Goal: Information Seeking & Learning: Check status

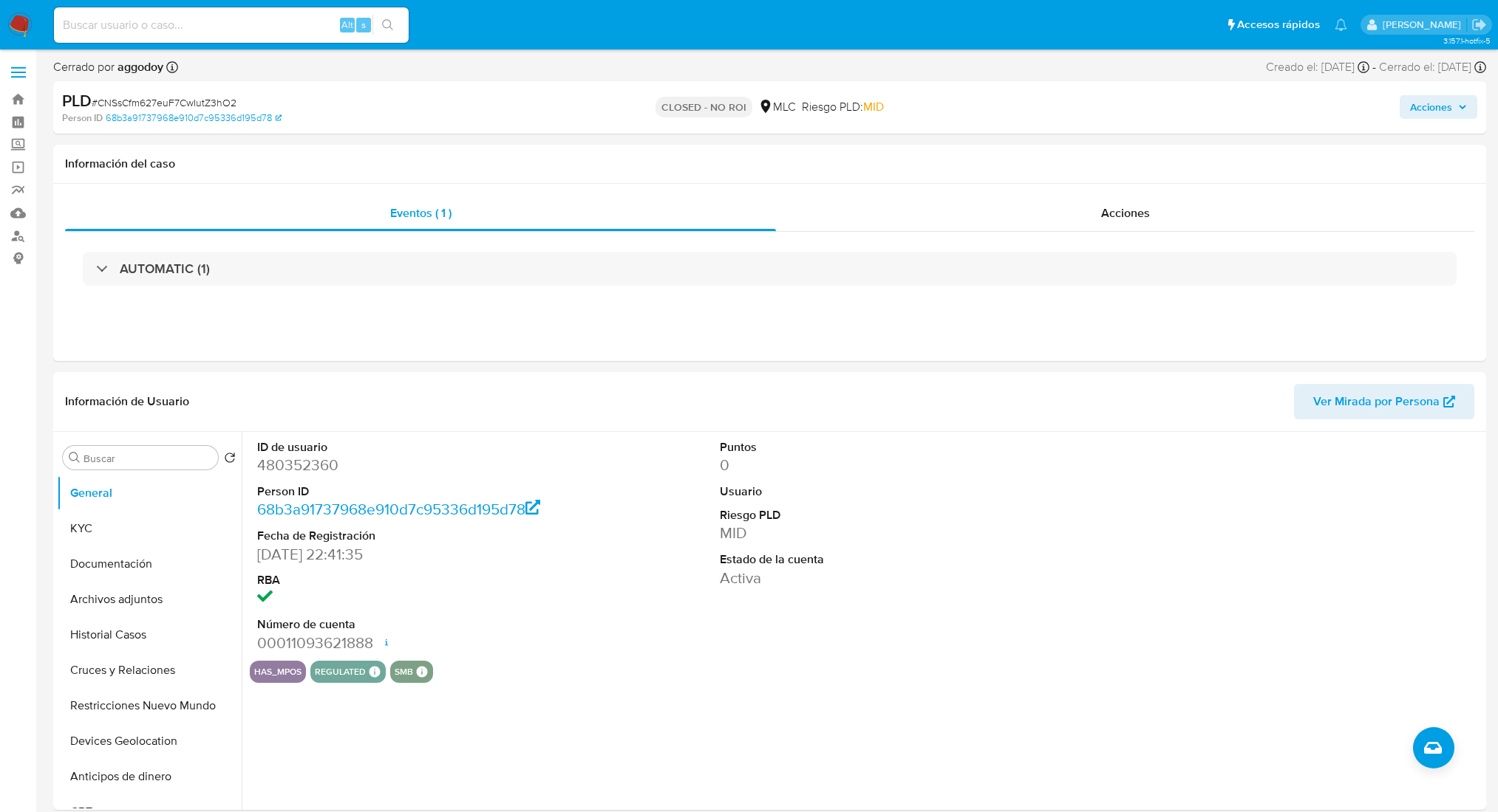
select select "10"
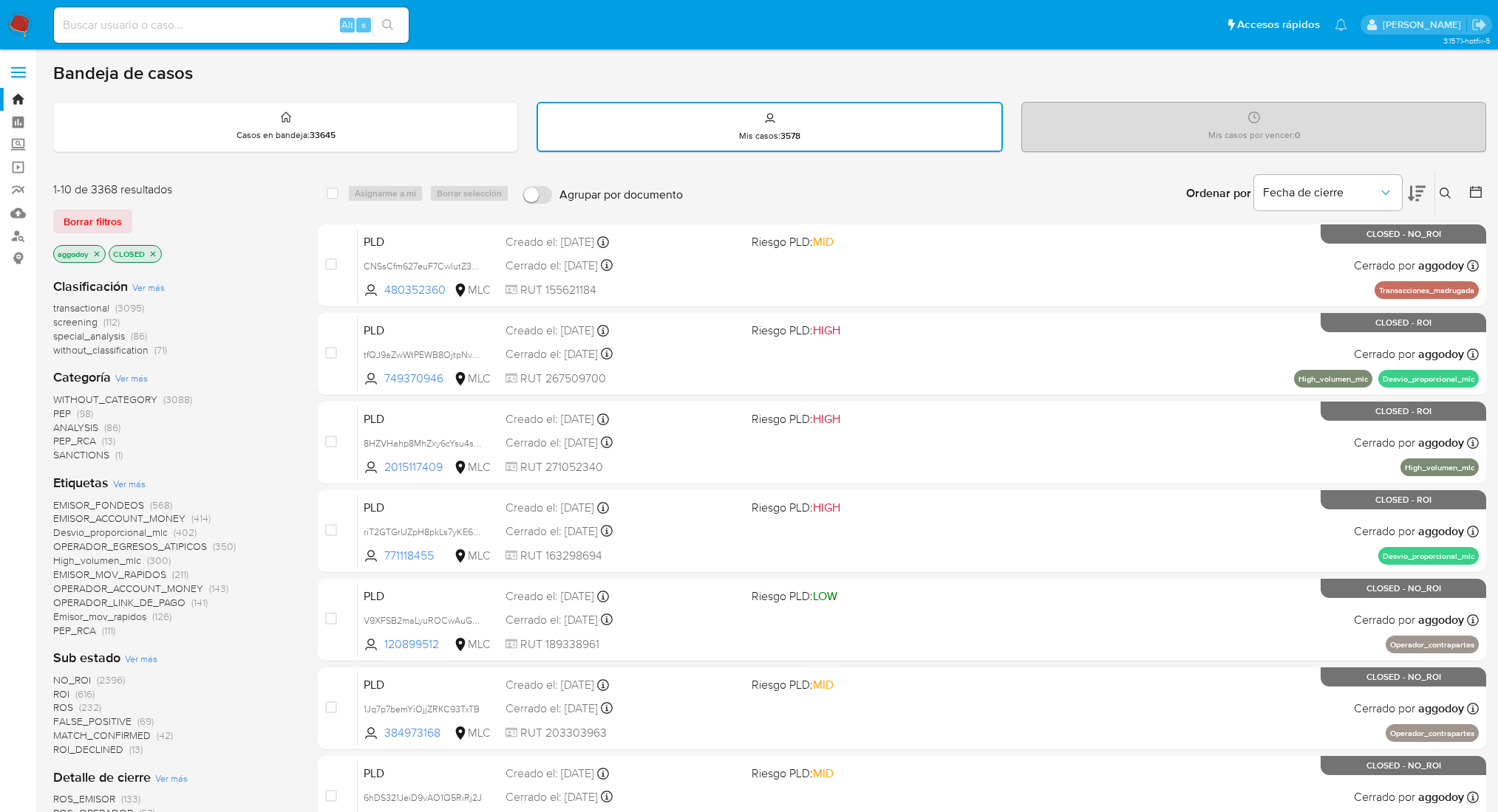
scroll to position [48, 0]
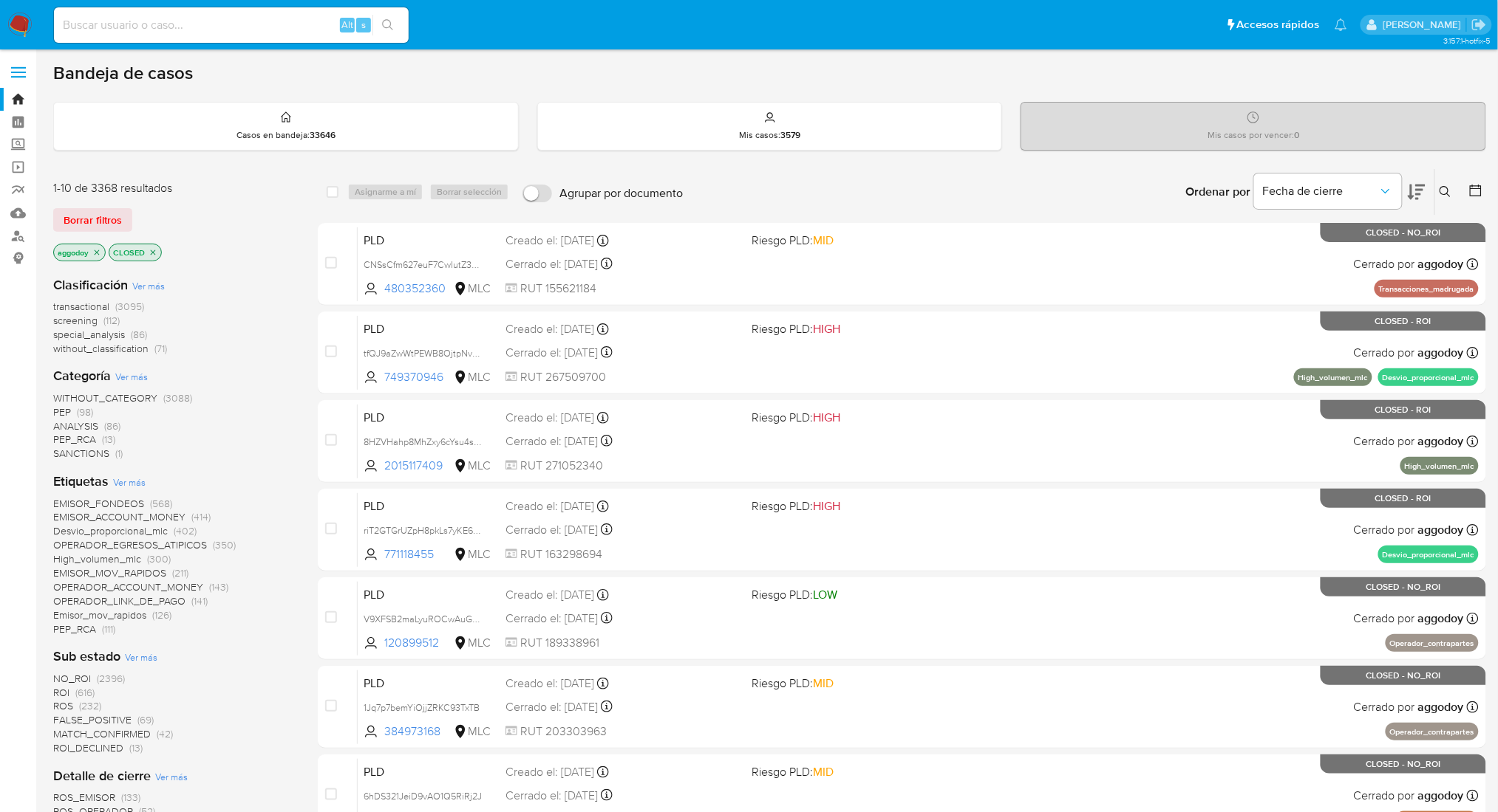
click at [159, 245] on p "CLOSED" at bounding box center [135, 253] width 51 height 16
click at [154, 251] on icon "close-filter" at bounding box center [153, 252] width 5 height 5
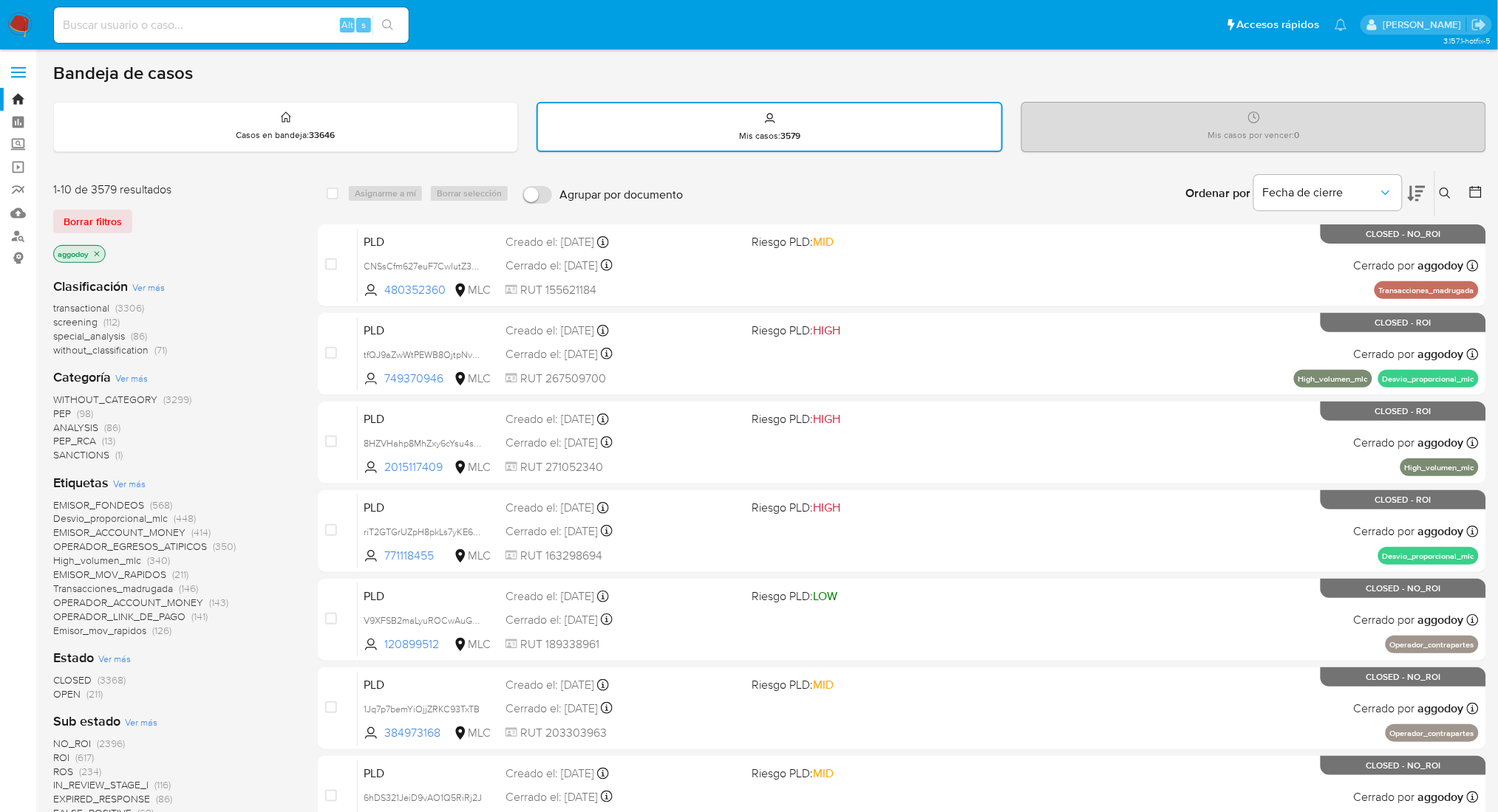
click at [1441, 189] on icon at bounding box center [1446, 194] width 12 height 12
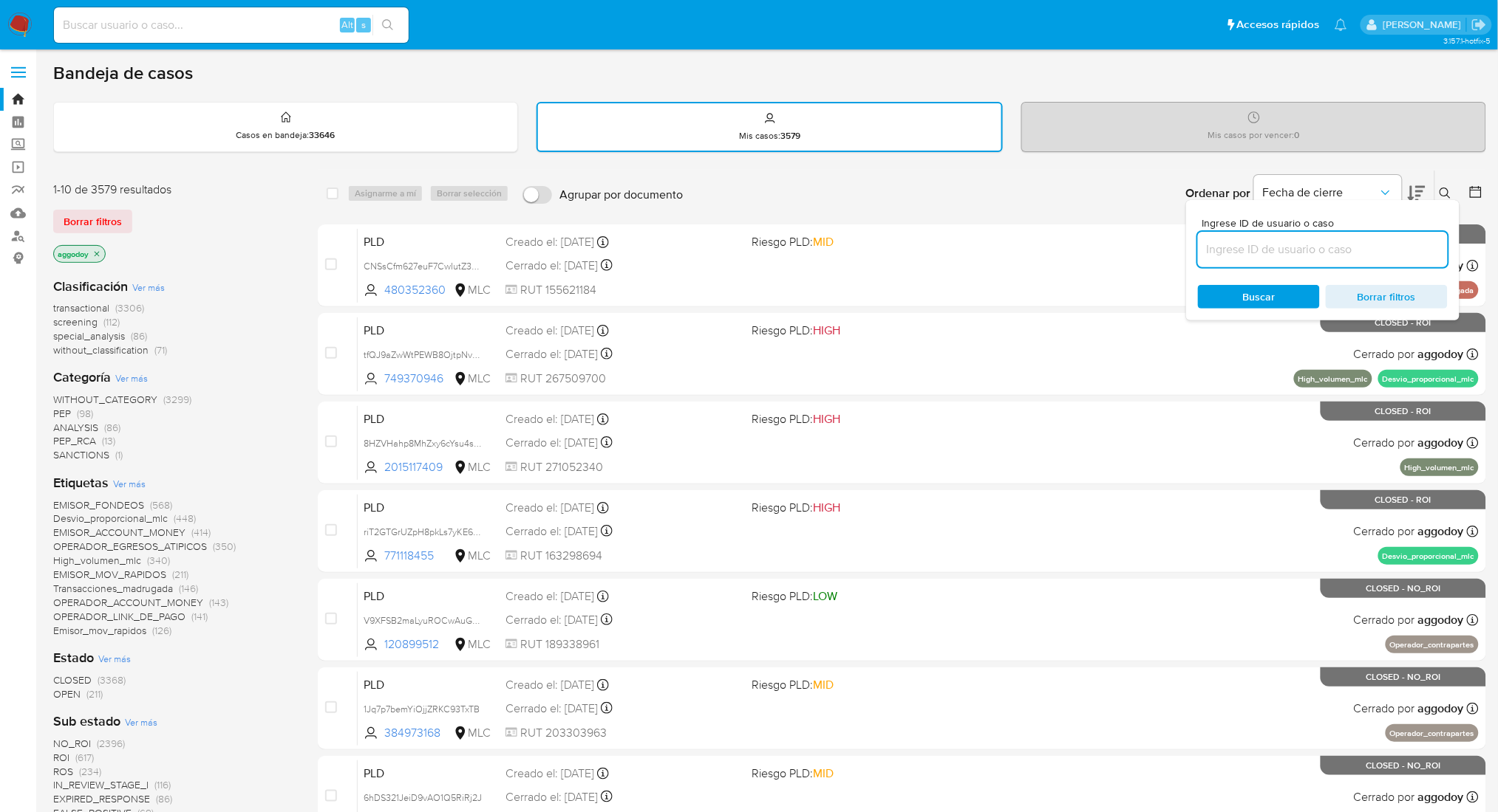
click at [1296, 253] on input at bounding box center [1323, 250] width 250 height 19
type input "2389502727"
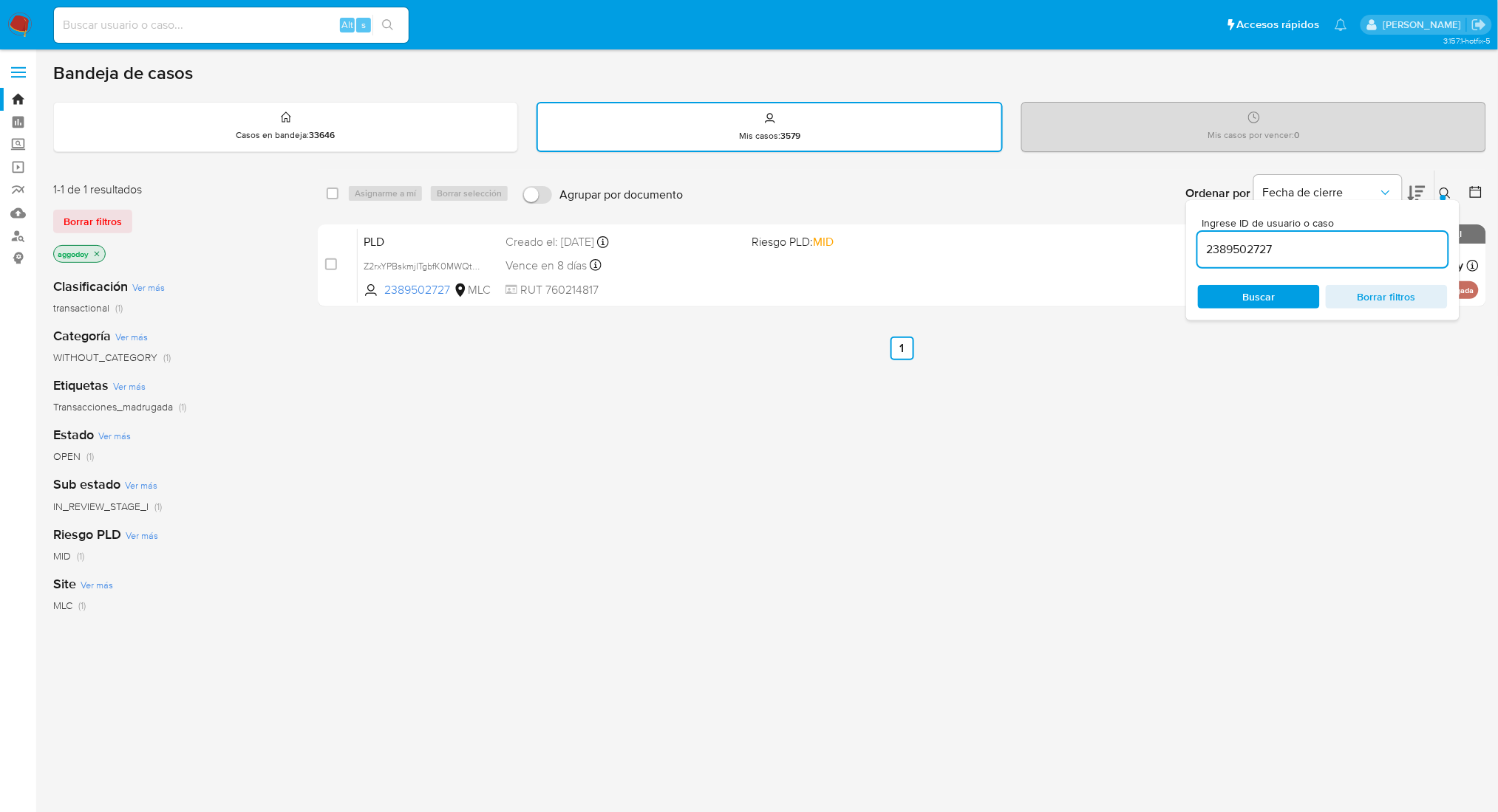
click at [1448, 190] on icon at bounding box center [1446, 194] width 12 height 12
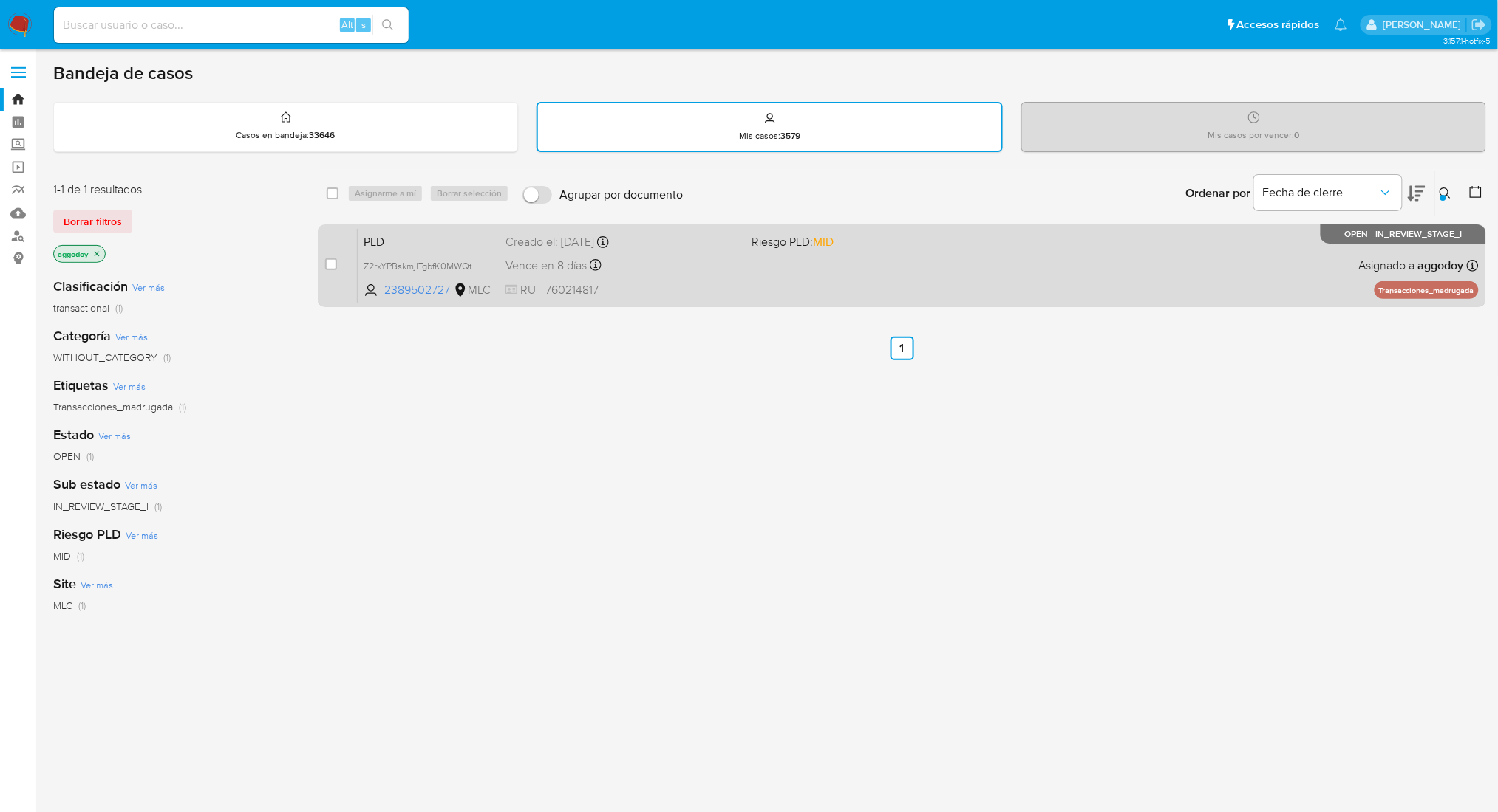
click at [1330, 272] on div "PLD Z2rxYPBskmjlTgbfK0MWQthh 2389502727 MLC Riesgo PLD: MID Creado el: 12/06/20…" at bounding box center [918, 265] width 1121 height 75
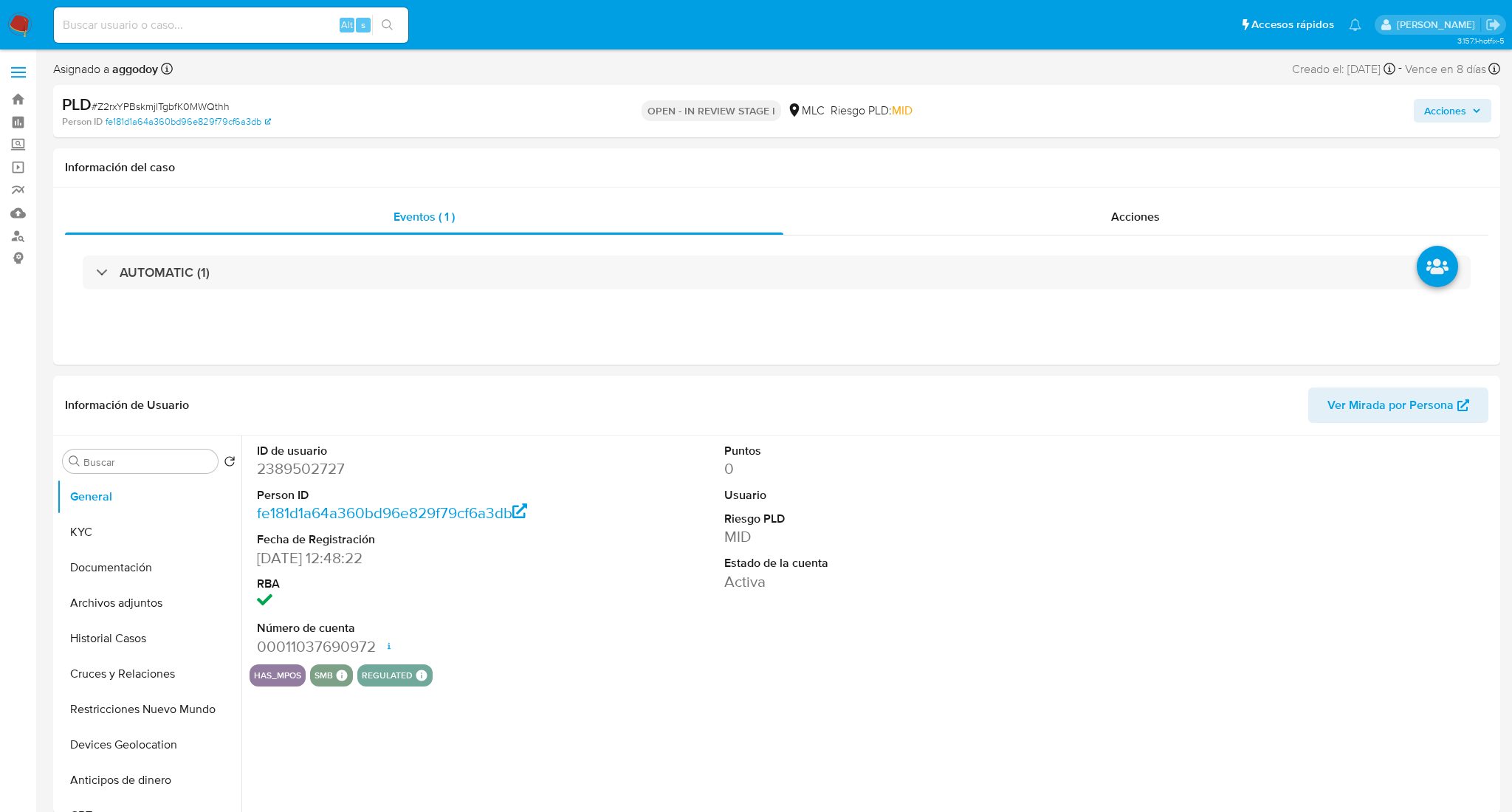
select select "10"
click at [143, 112] on span "# Z2rxYPBskmjlTgbfK0MWQthh" at bounding box center [161, 105] width 138 height 15
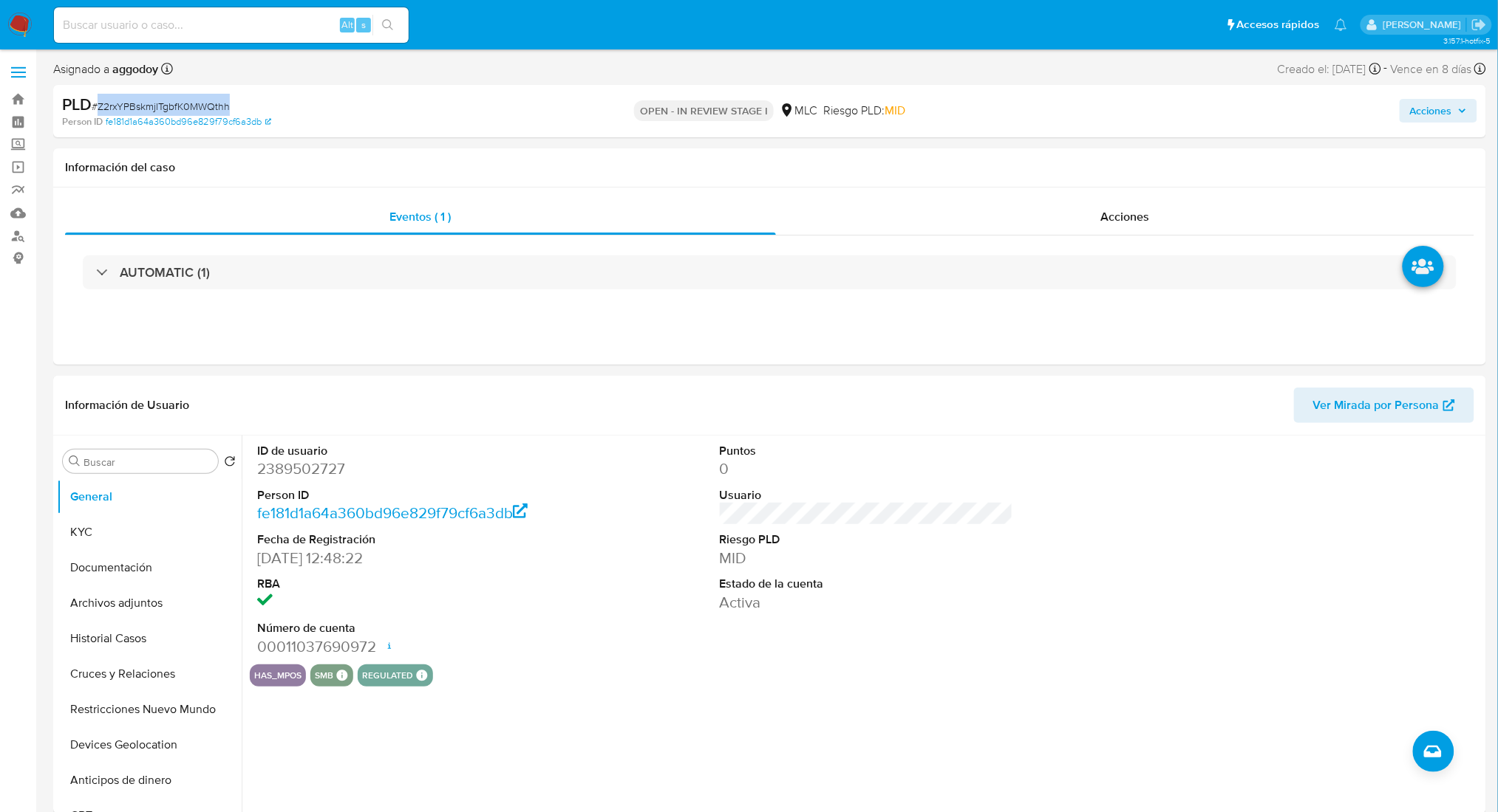
click at [143, 112] on span "# Z2rxYPBskmjlTgbfK0MWQthh" at bounding box center [161, 105] width 138 height 15
copy span "Z2rxYPBskmjlTgbfK0MWQthh"
click at [132, 538] on button "KYC" at bounding box center [143, 532] width 173 height 36
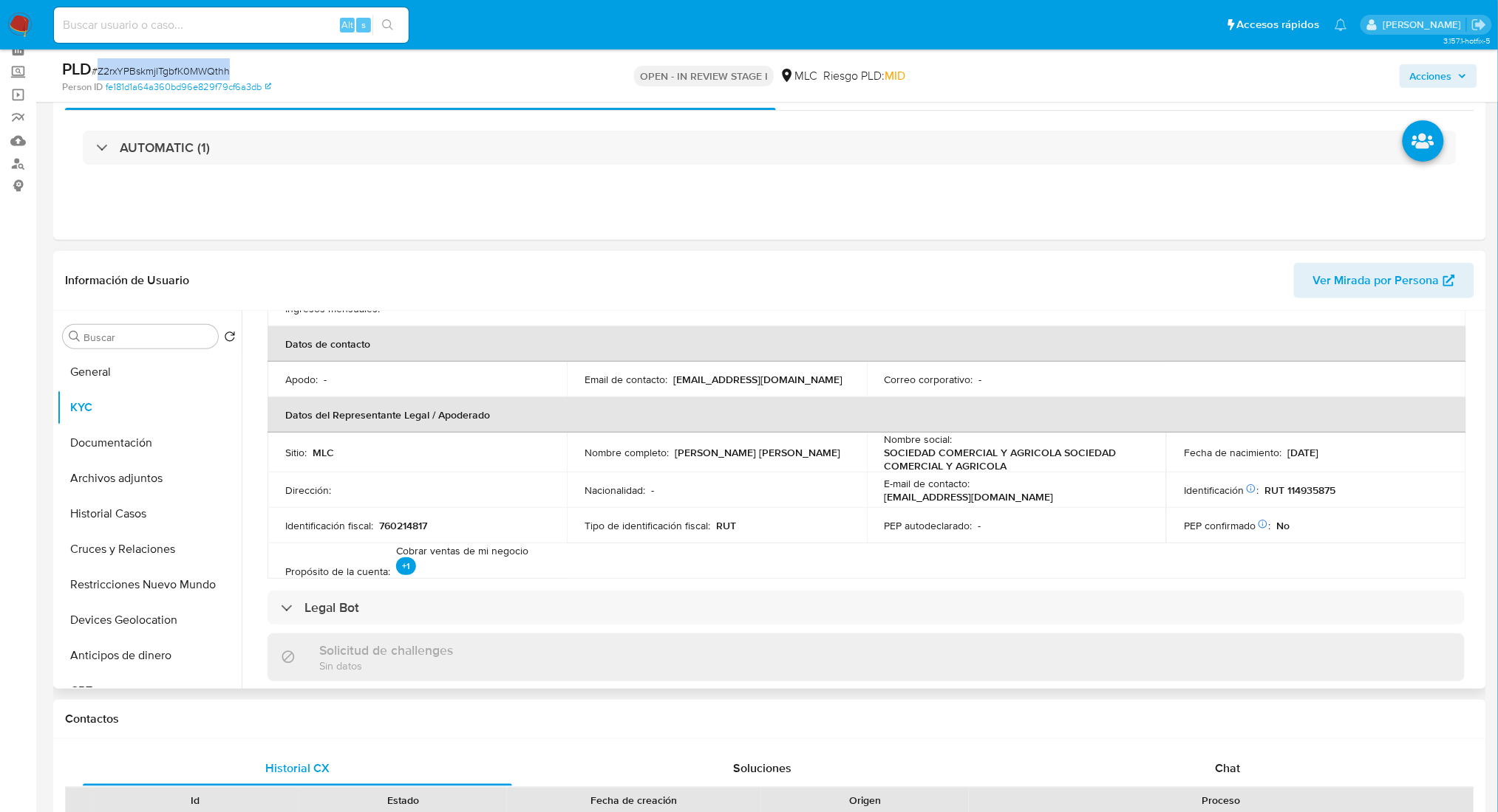
scroll to position [371, 0]
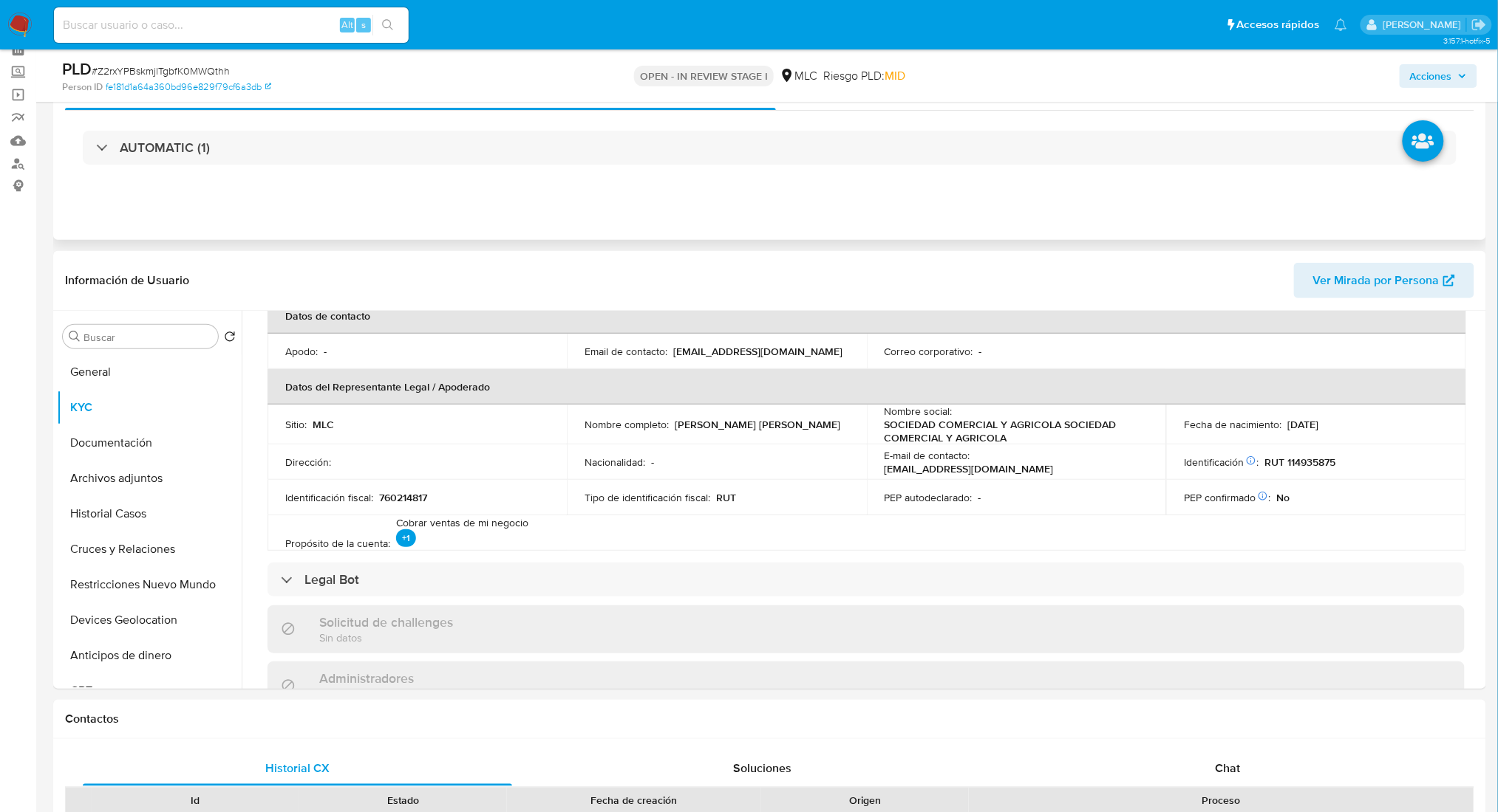
click at [1081, 226] on div "Eventos ( 1 ) Acciones AUTOMATIC (1)" at bounding box center [770, 151] width 1433 height 177
click at [85, 472] on button "Archivos adjuntos" at bounding box center [143, 478] width 173 height 36
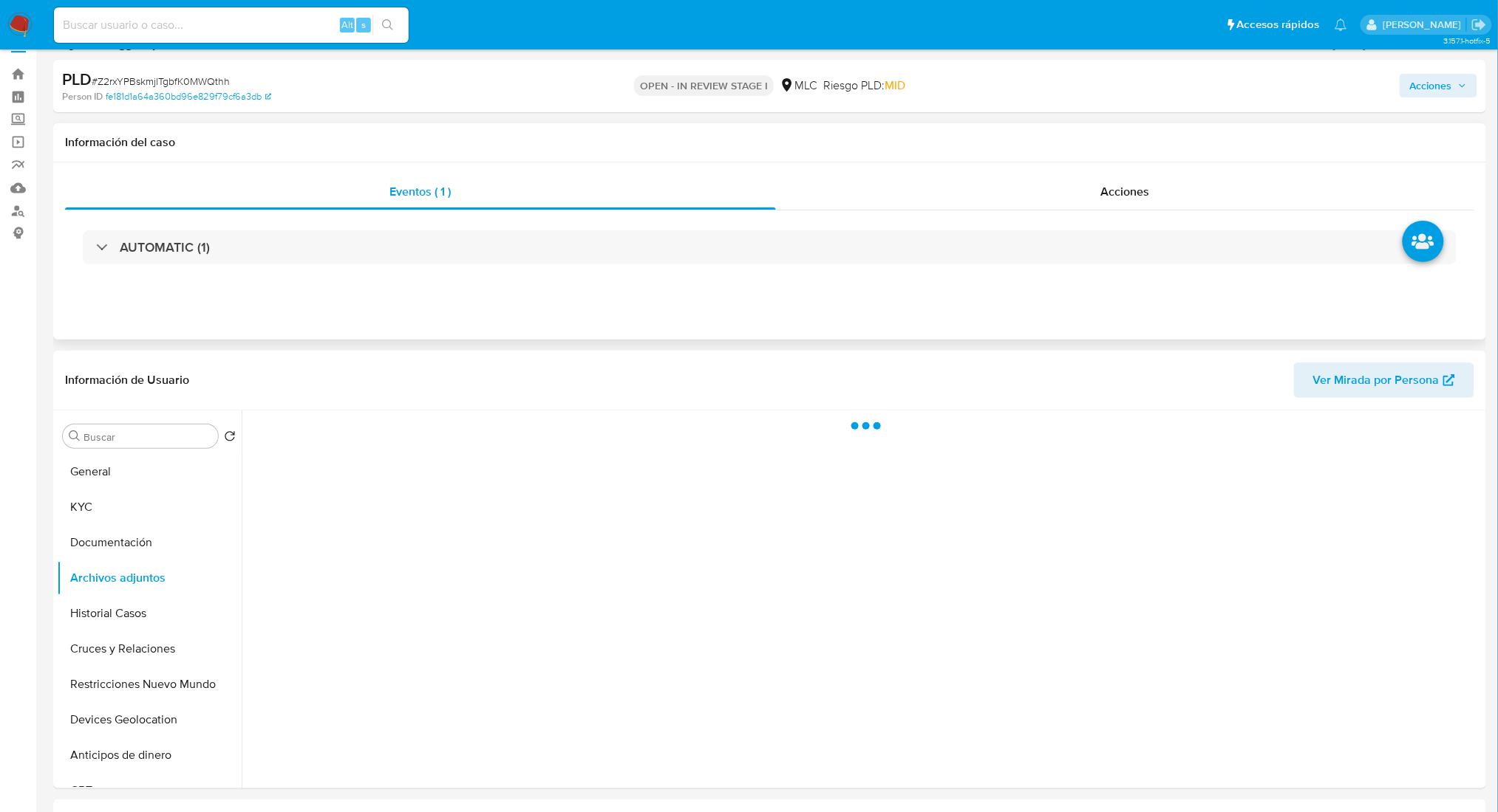
scroll to position [0, 0]
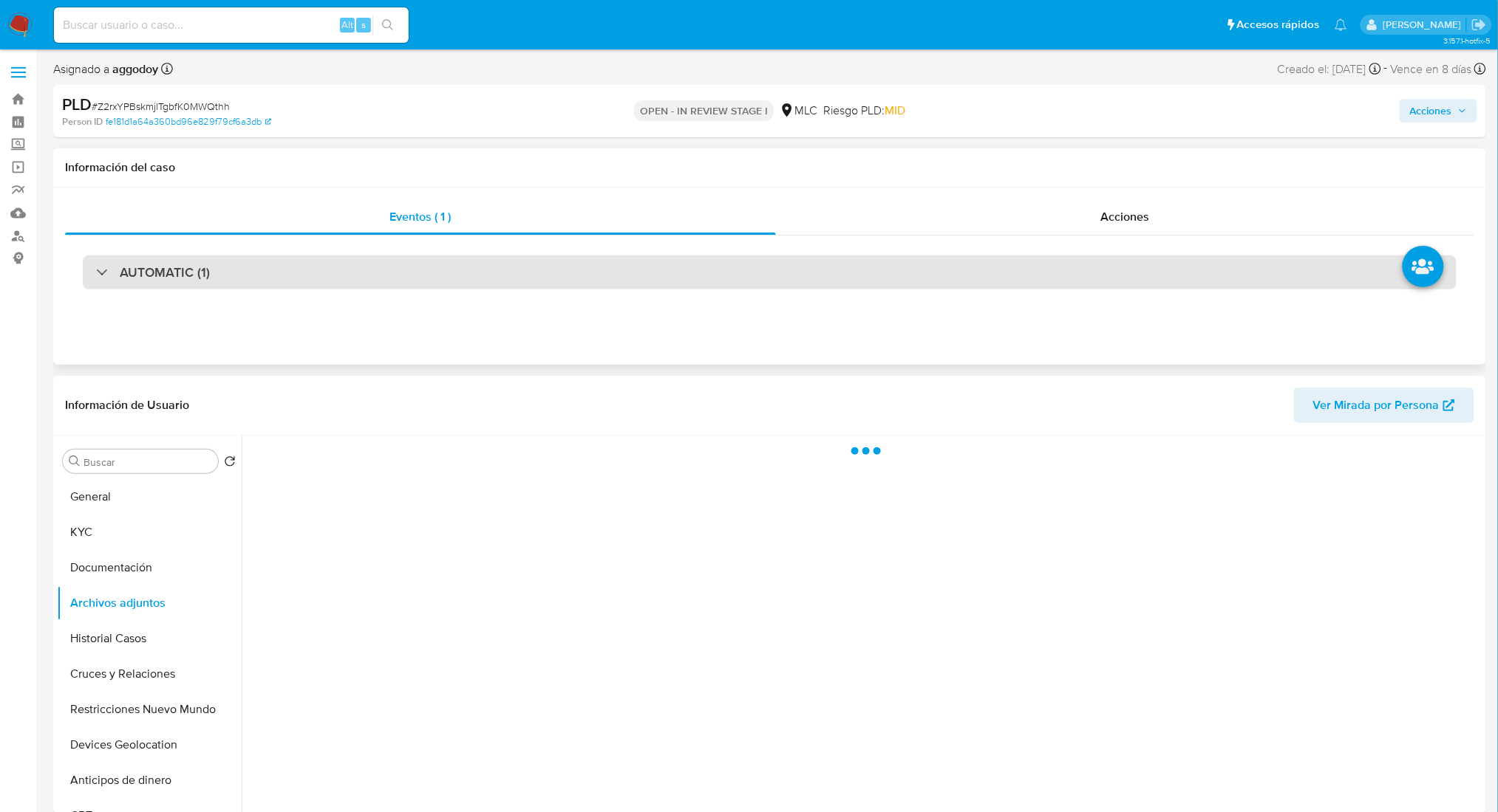
click at [363, 265] on div "AUTOMATIC (1)" at bounding box center [769, 272] width 1374 height 34
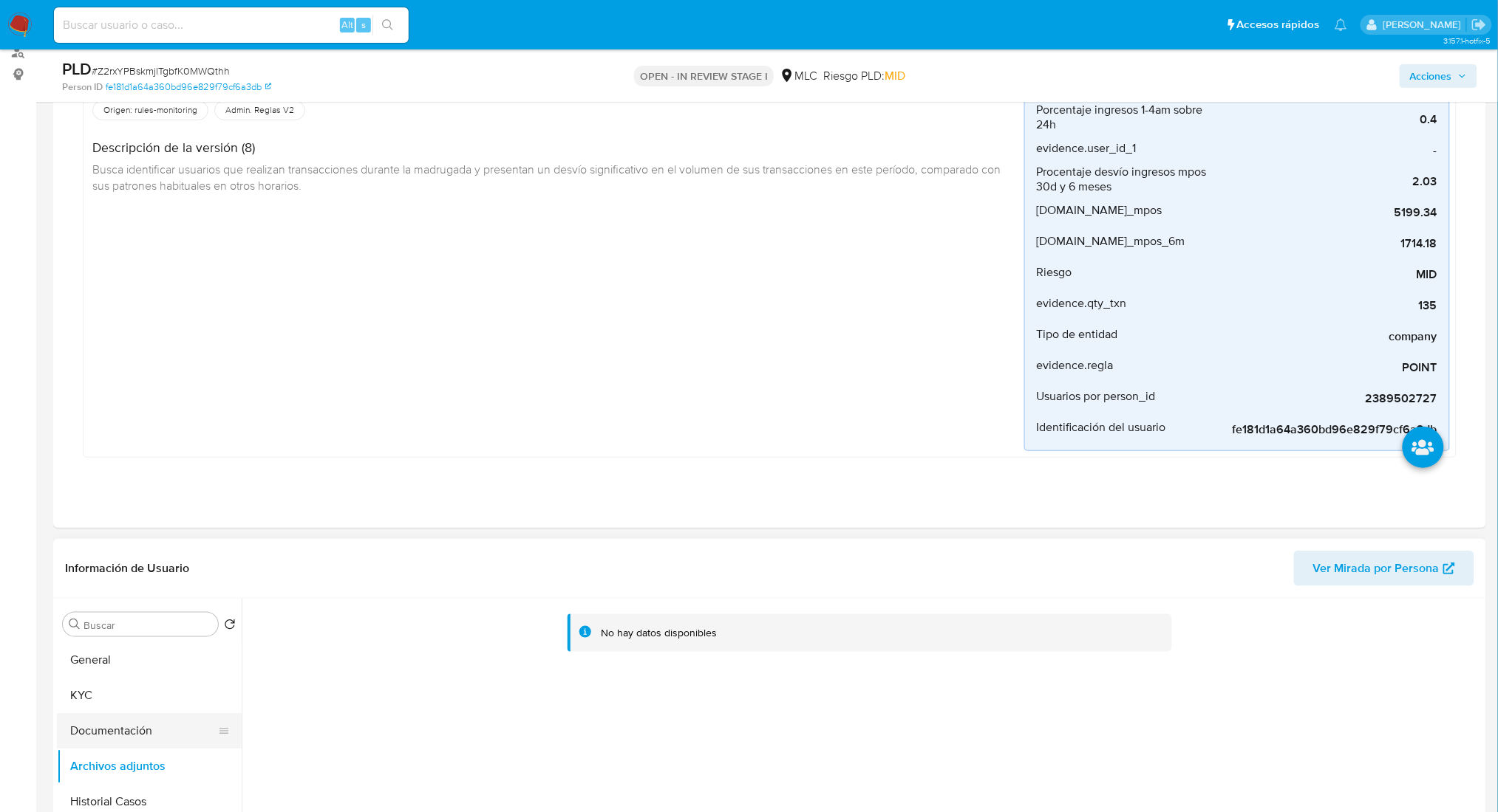
scroll to position [196, 0]
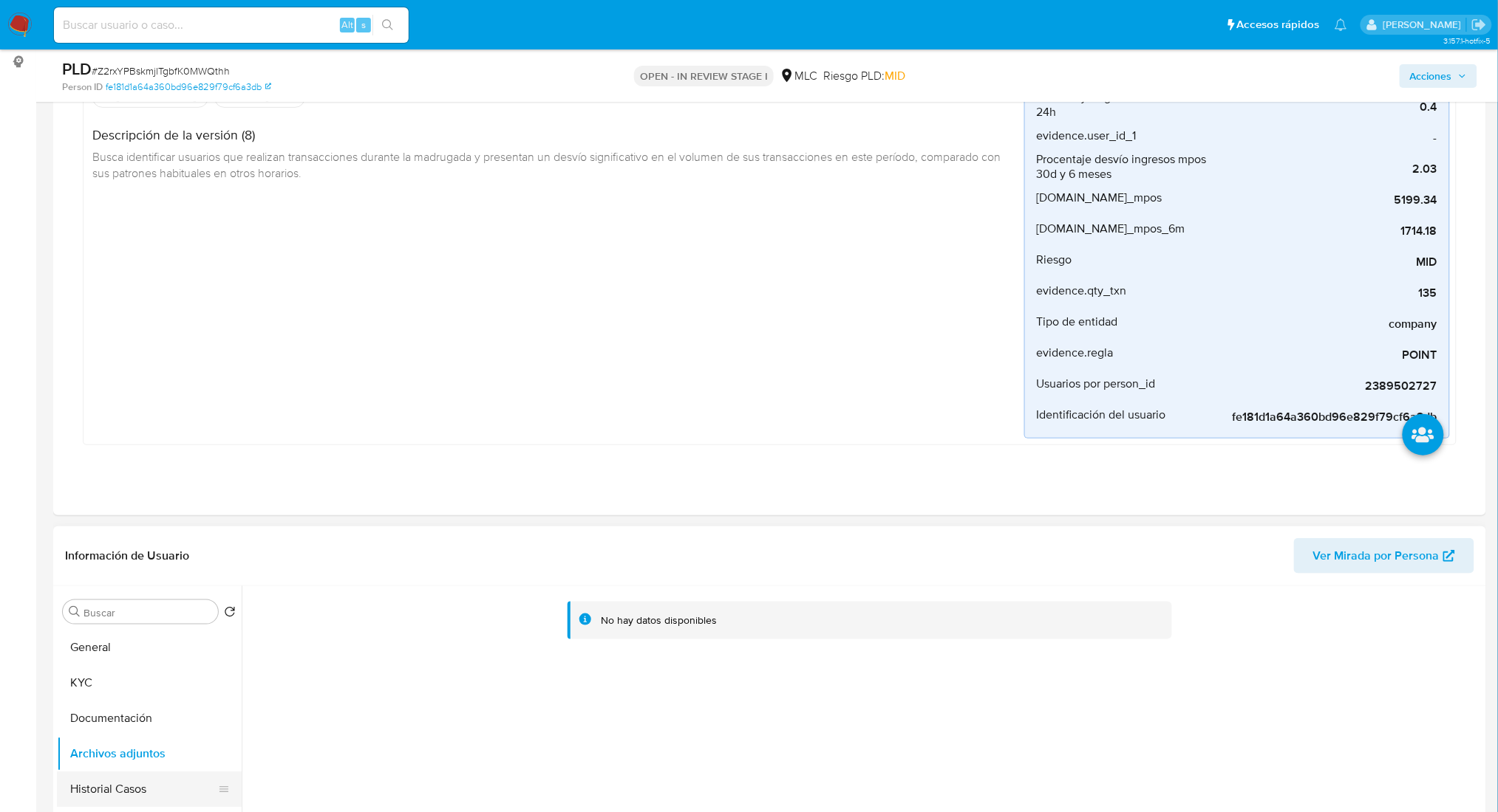
click at [118, 780] on button "Historial Casos" at bounding box center [143, 789] width 173 height 36
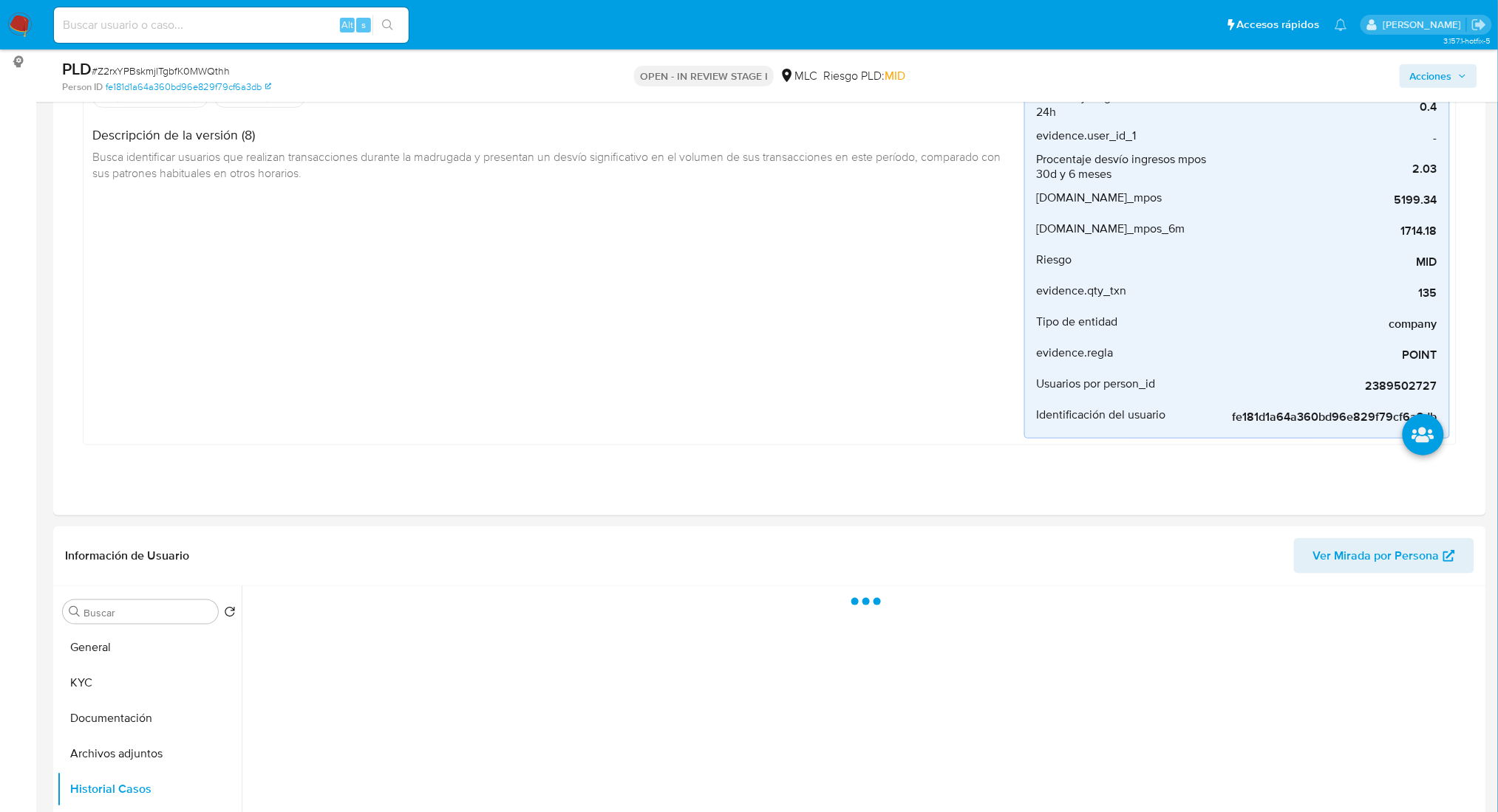
scroll to position [295, 0]
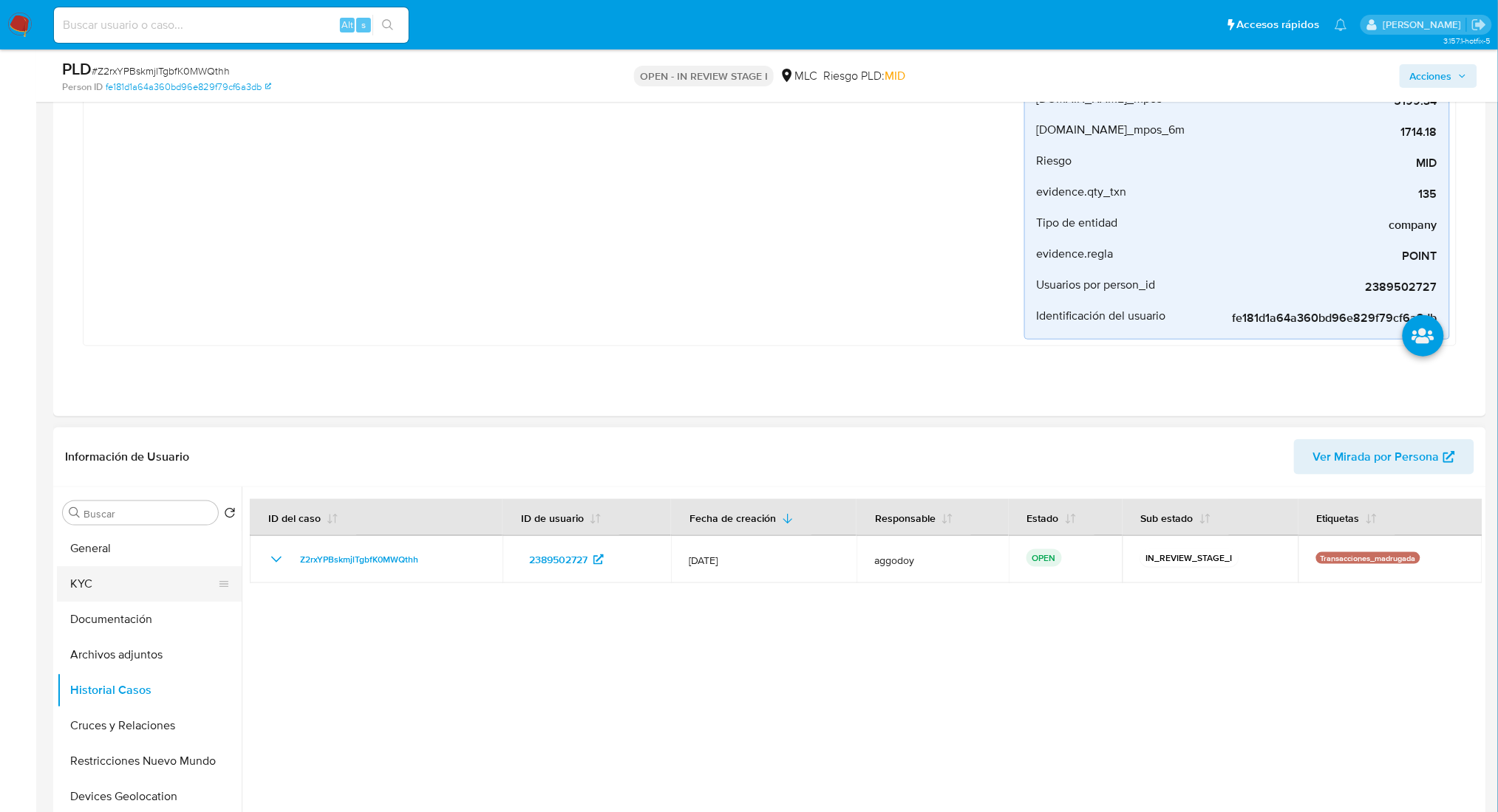
click at [170, 579] on button "KYC" at bounding box center [143, 584] width 173 height 36
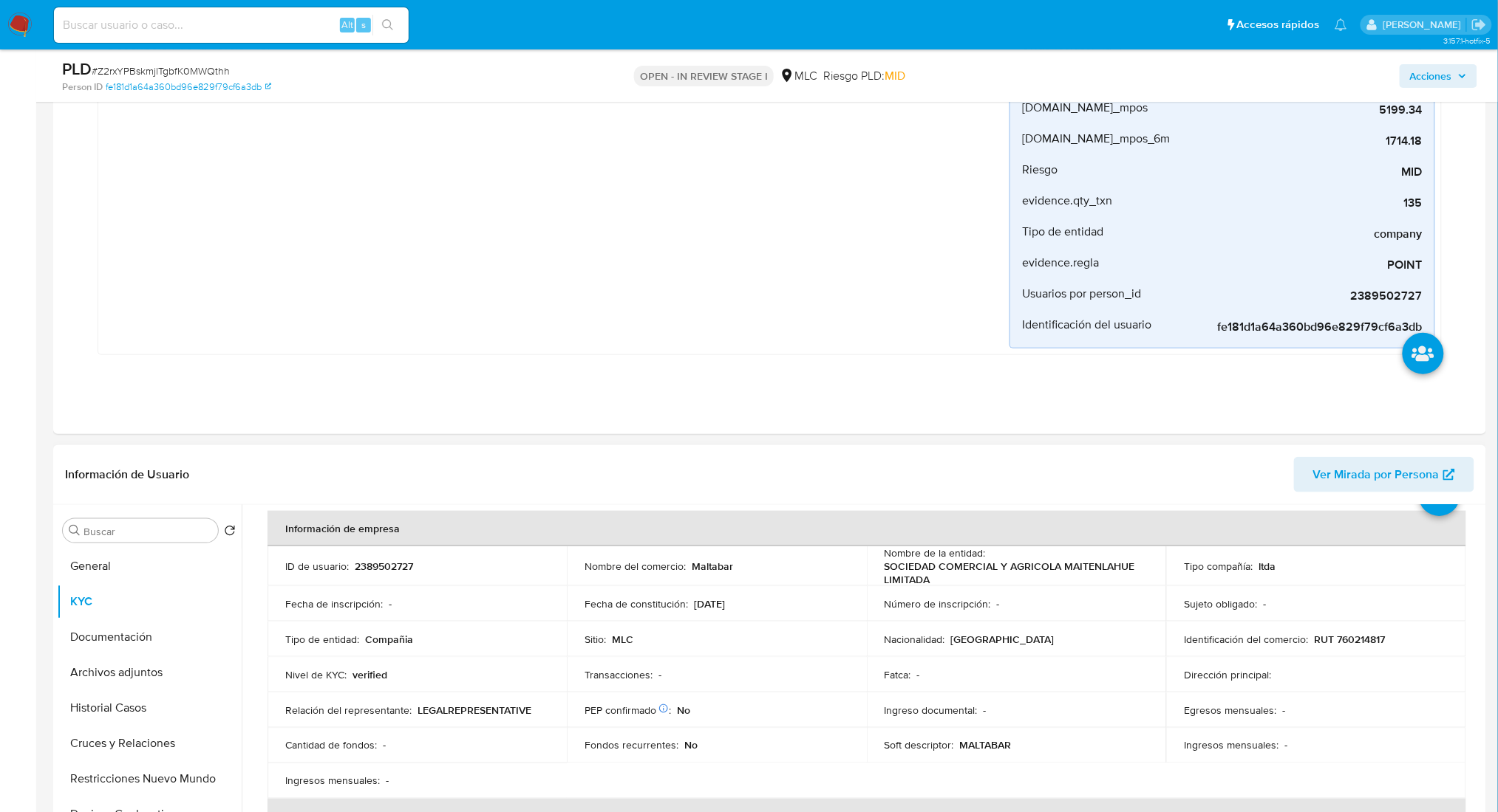
scroll to position [98, 0]
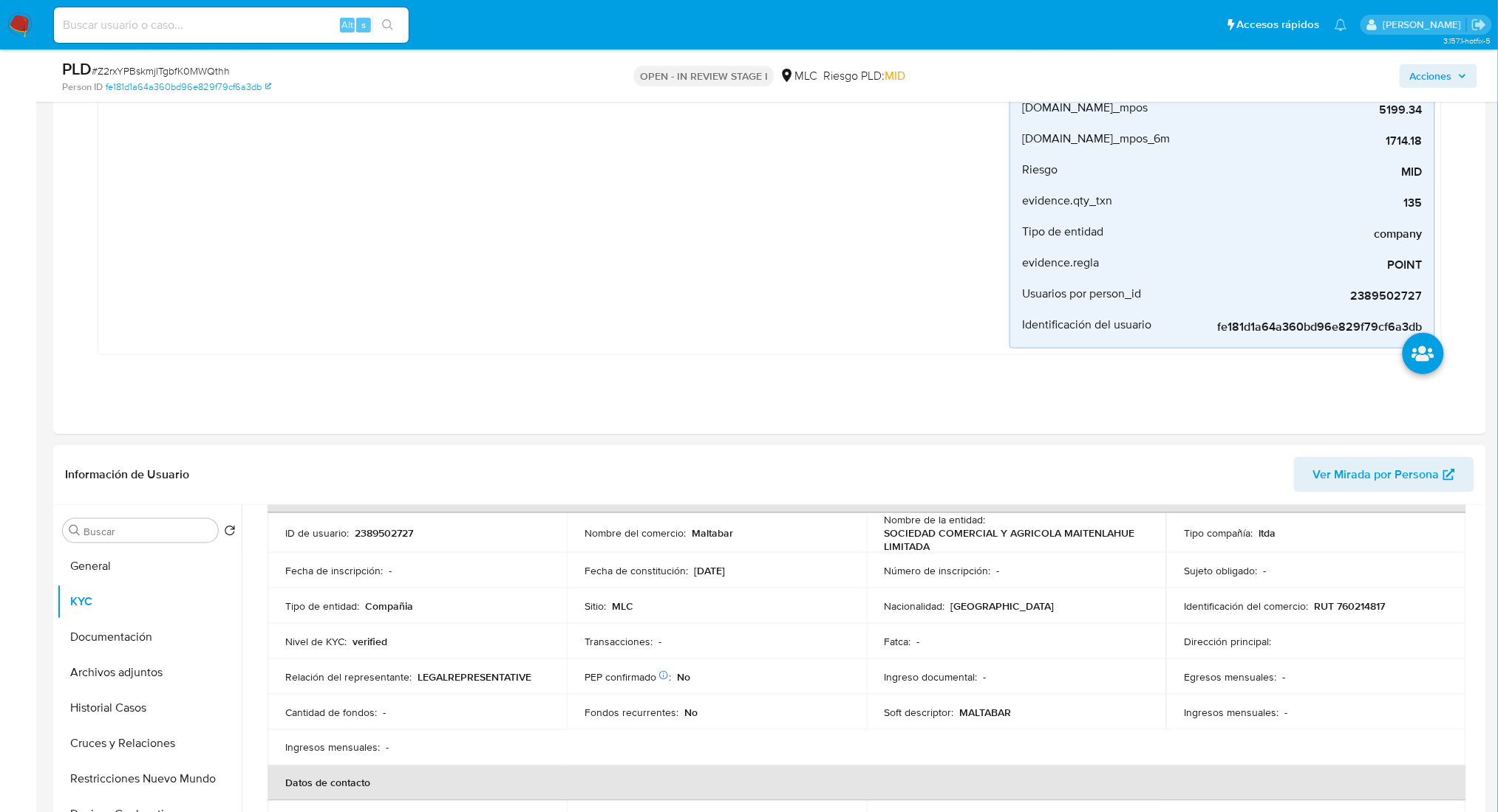
click at [392, 528] on p "2389502727" at bounding box center [383, 533] width 58 height 14
click at [1364, 605] on p "RUT 760214817" at bounding box center [1349, 607] width 71 height 14
copy p "760214817"
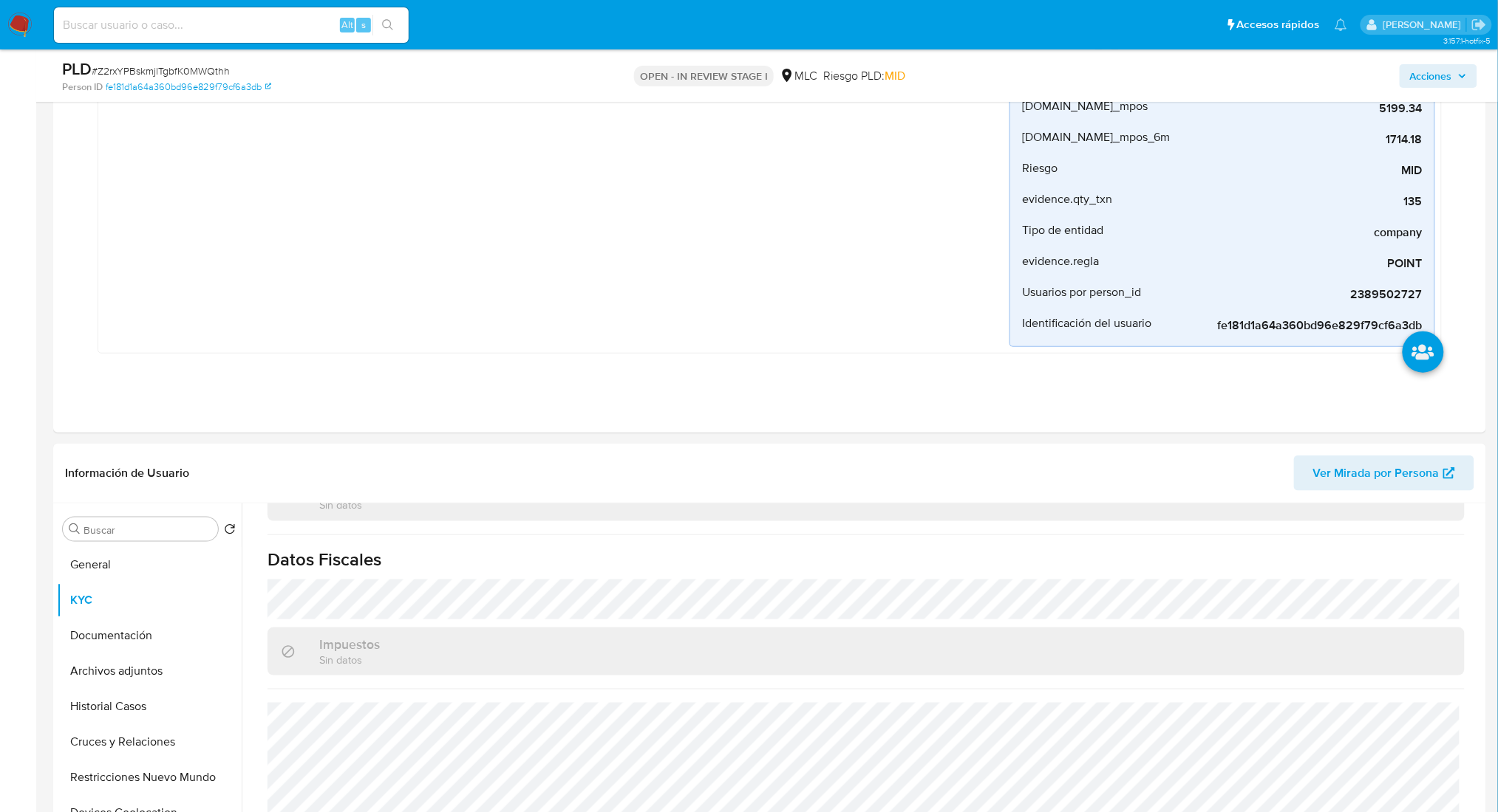
scroll to position [689, 0]
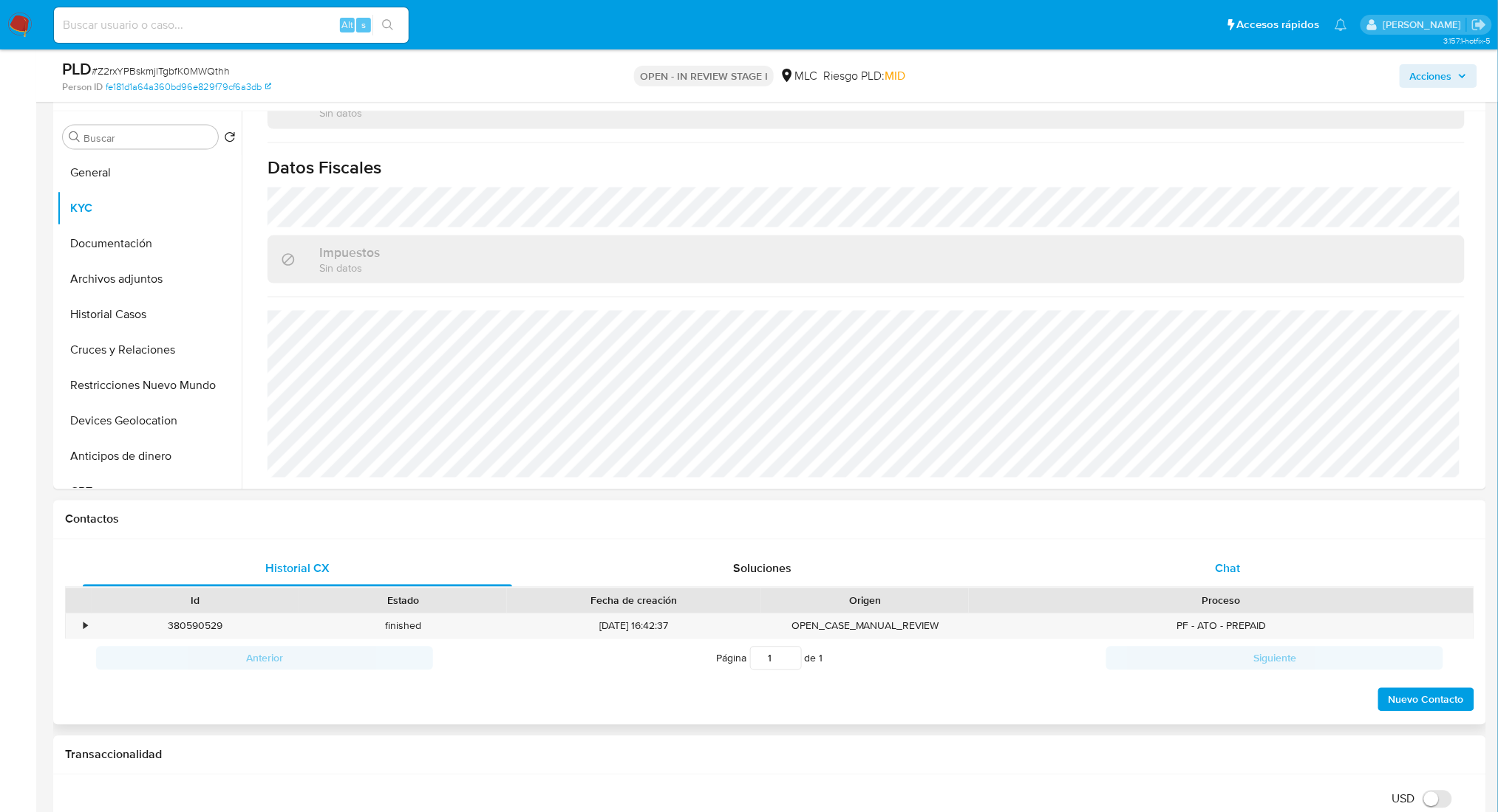
click at [1209, 572] on div "Chat" at bounding box center [1227, 569] width 429 height 36
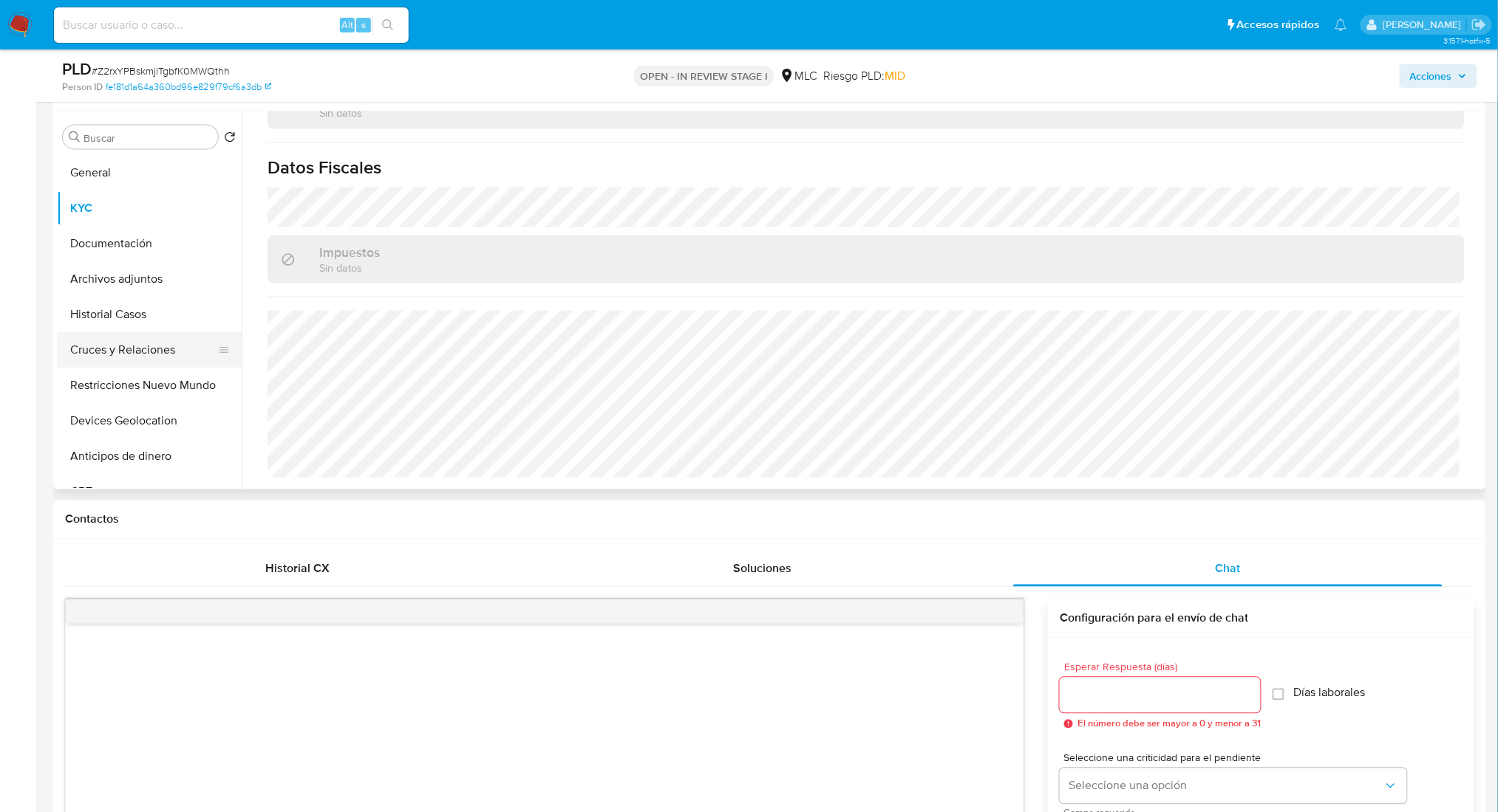
click at [138, 357] on button "Cruces y Relaciones" at bounding box center [143, 349] width 173 height 36
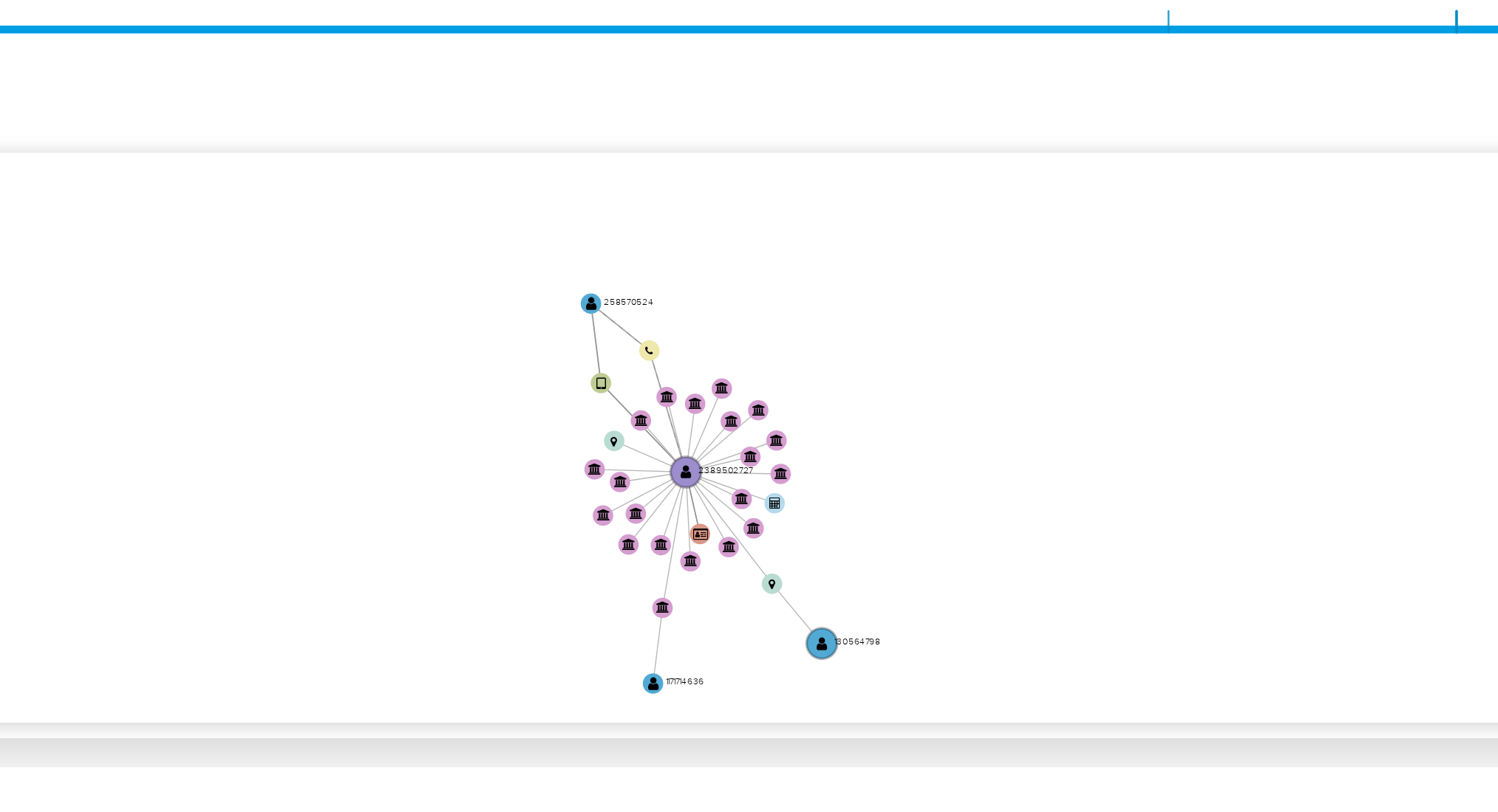
drag, startPoint x: 1228, startPoint y: 397, endPoint x: 1227, endPoint y: 404, distance: 7.1
click at [1227, 404] on icon "user-2389502727  2389502727 device-674611da1cf51c6516ea3667  user-258570524 …" at bounding box center [876, 373] width 1211 height 214
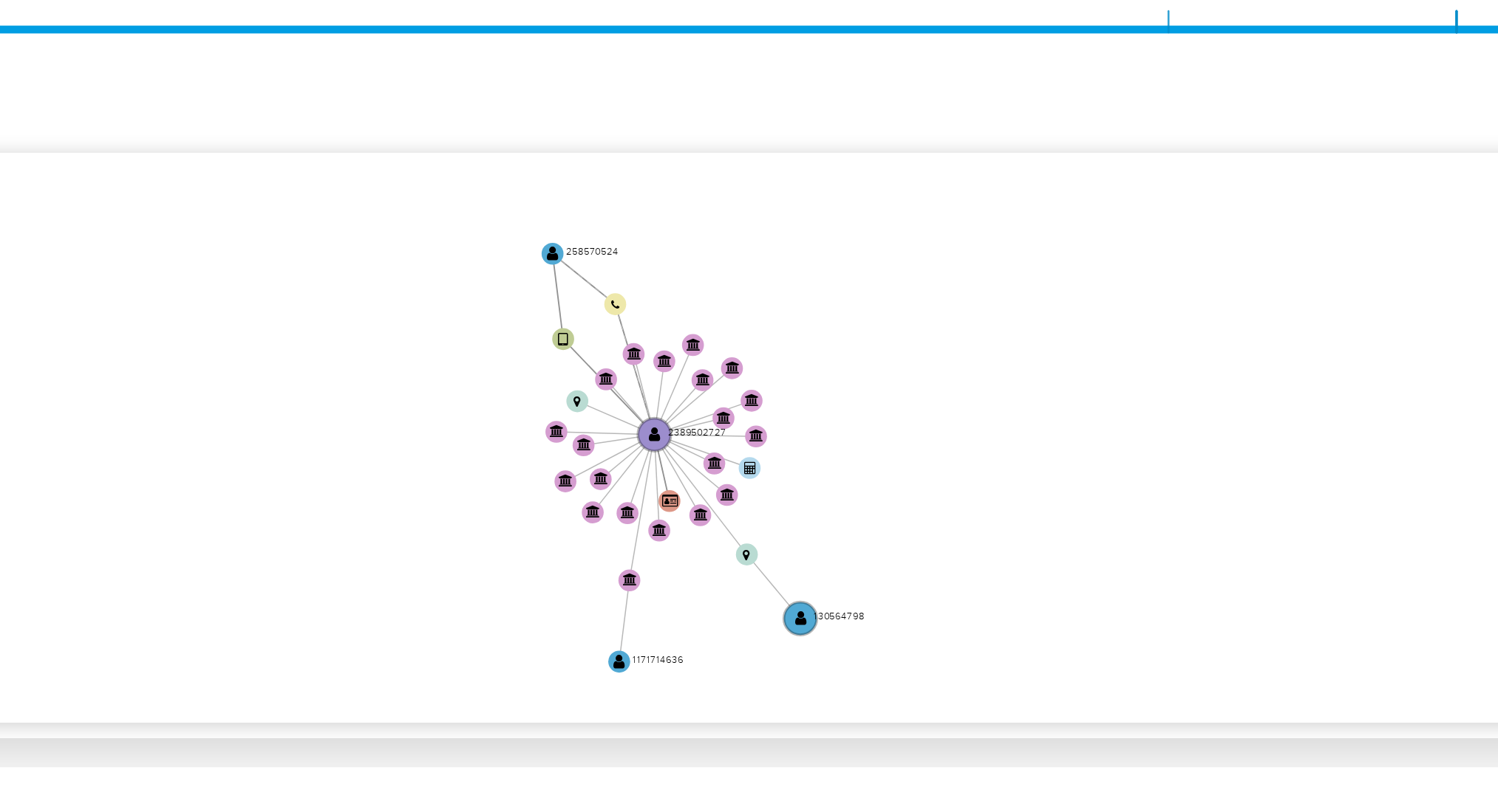
drag, startPoint x: 1228, startPoint y: 386, endPoint x: 1228, endPoint y: 376, distance: 10.0
click at [1228, 376] on icon "user-2389502727  2389502727 device-674611da1cf51c6516ea3667  user-258570524 …" at bounding box center [876, 373] width 1211 height 214
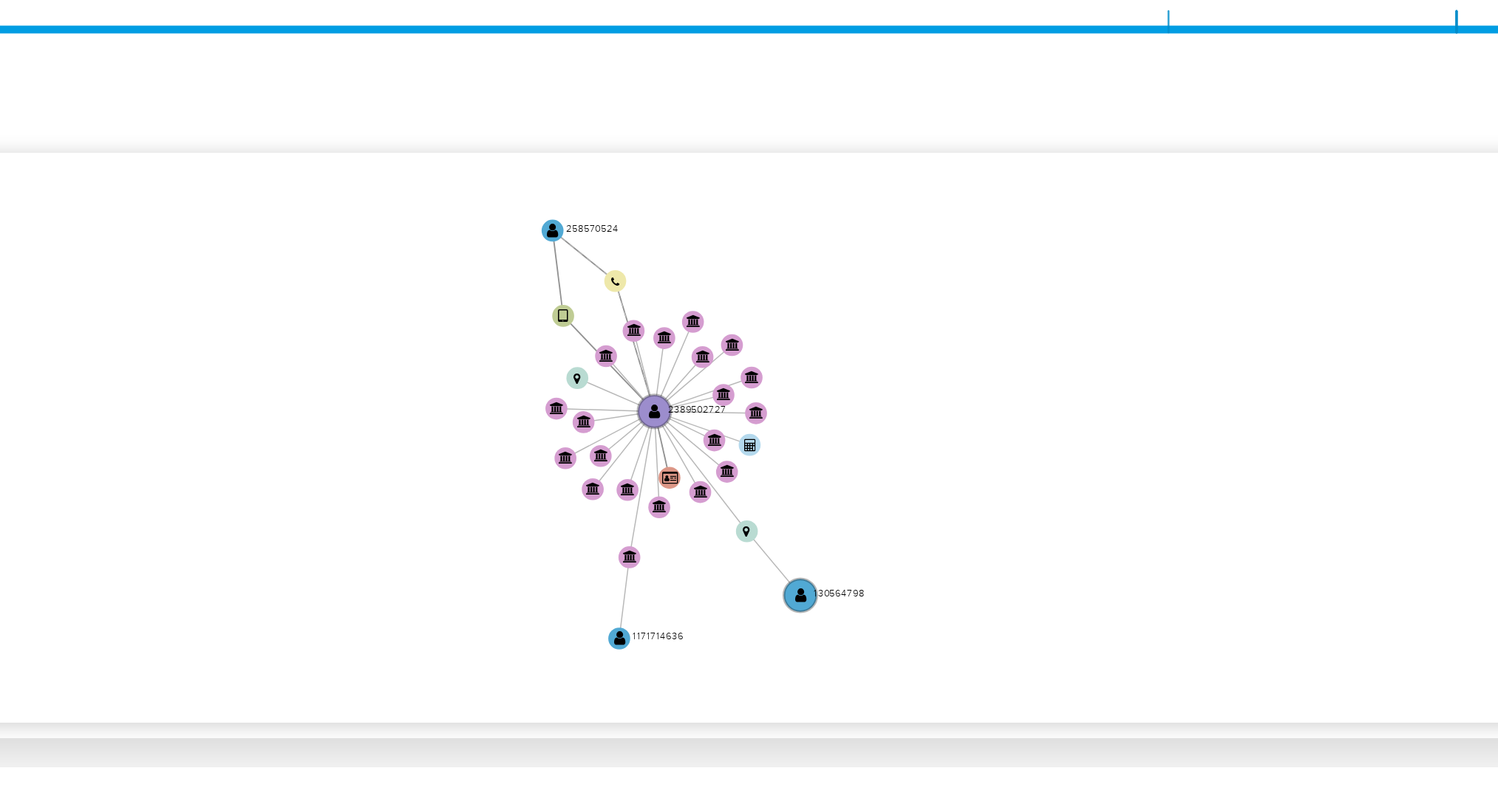
click at [1156, 323] on icon "user-2389502727  2389502727 device-674611da1cf51c6516ea3667  user-258570524 …" at bounding box center [876, 373] width 1211 height 214
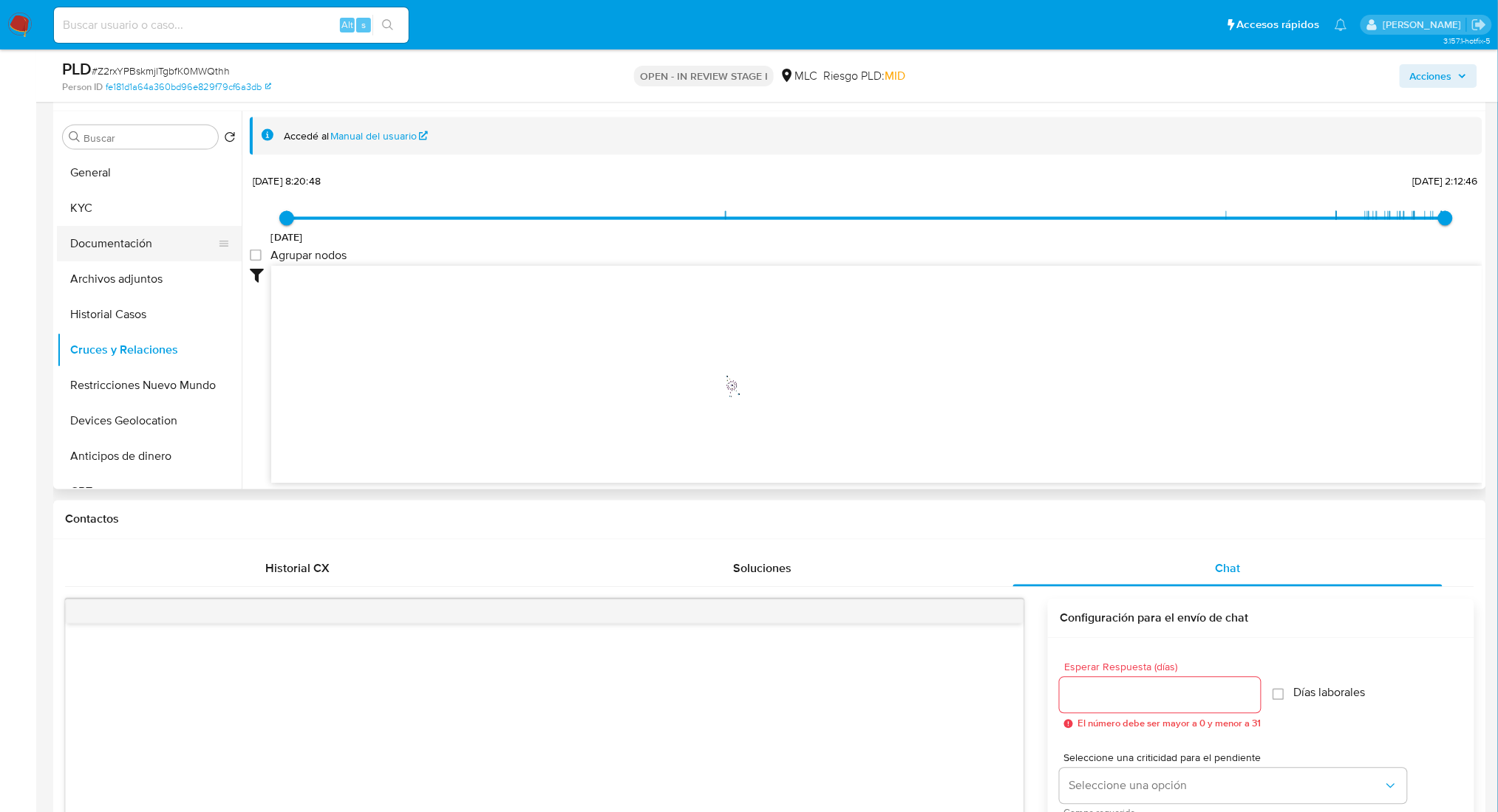
click at [113, 254] on button "Documentación" at bounding box center [143, 244] width 173 height 36
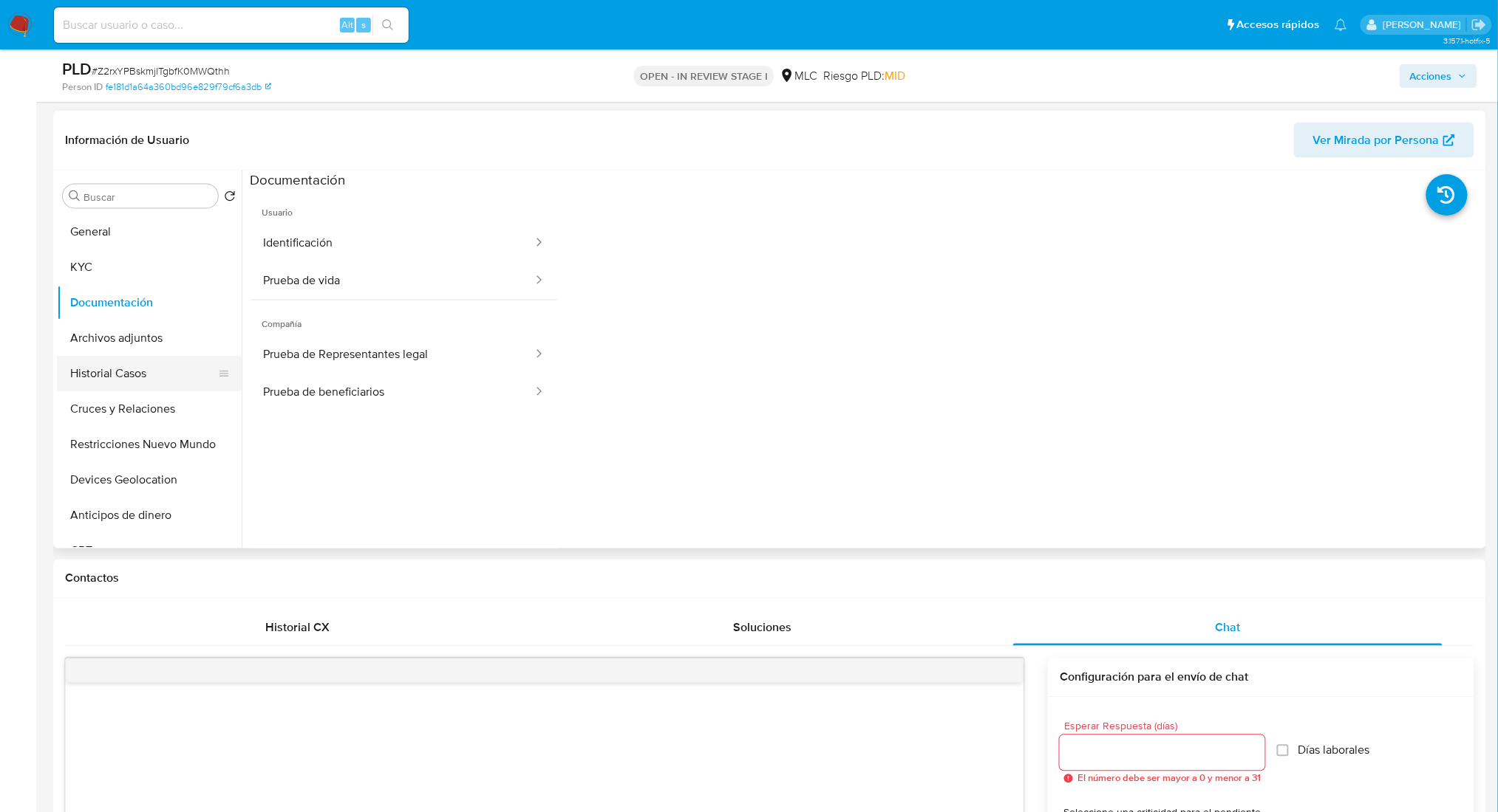
scroll to position [591, 0]
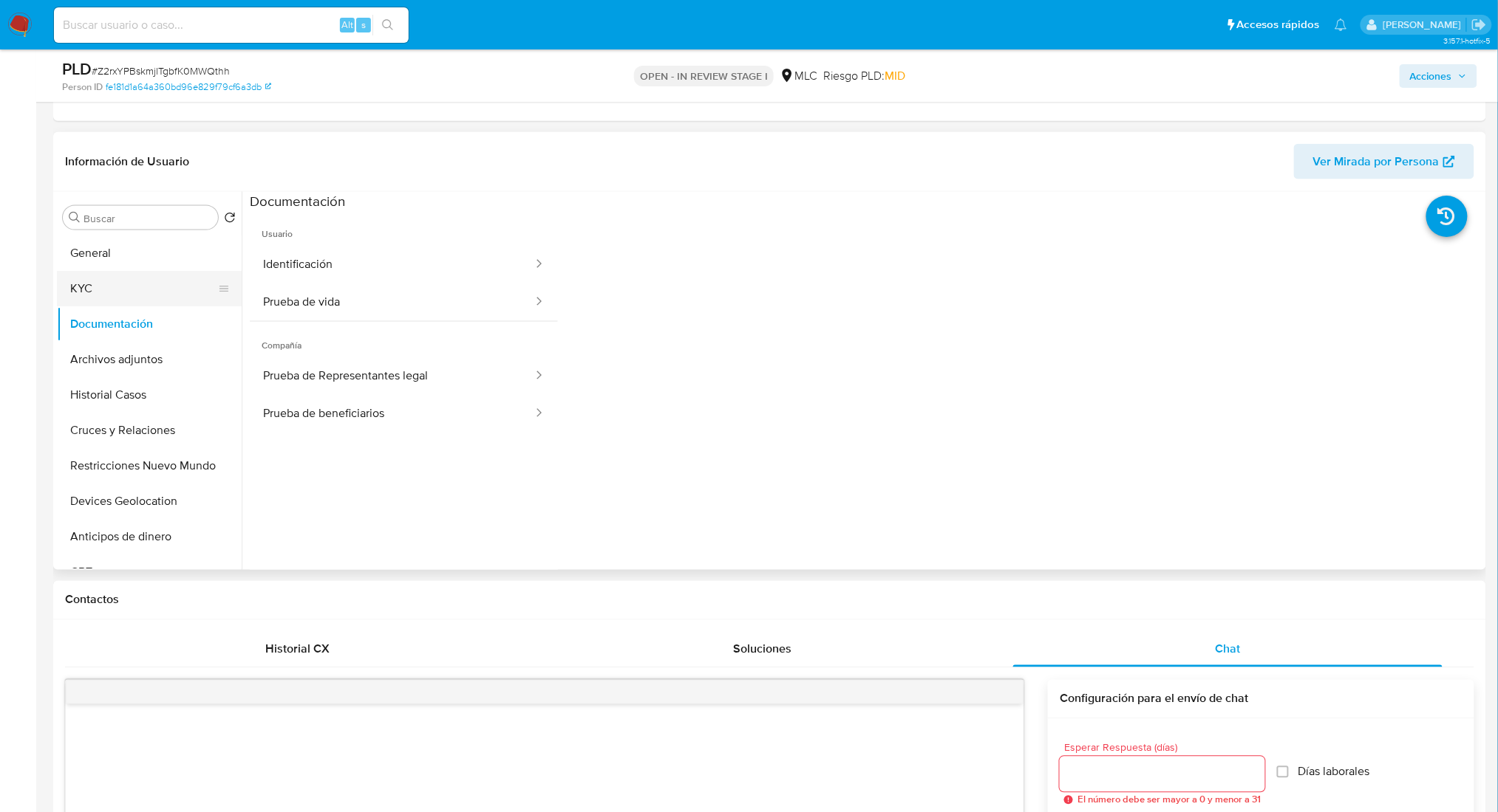
click at [159, 287] on button "KYC" at bounding box center [143, 288] width 173 height 36
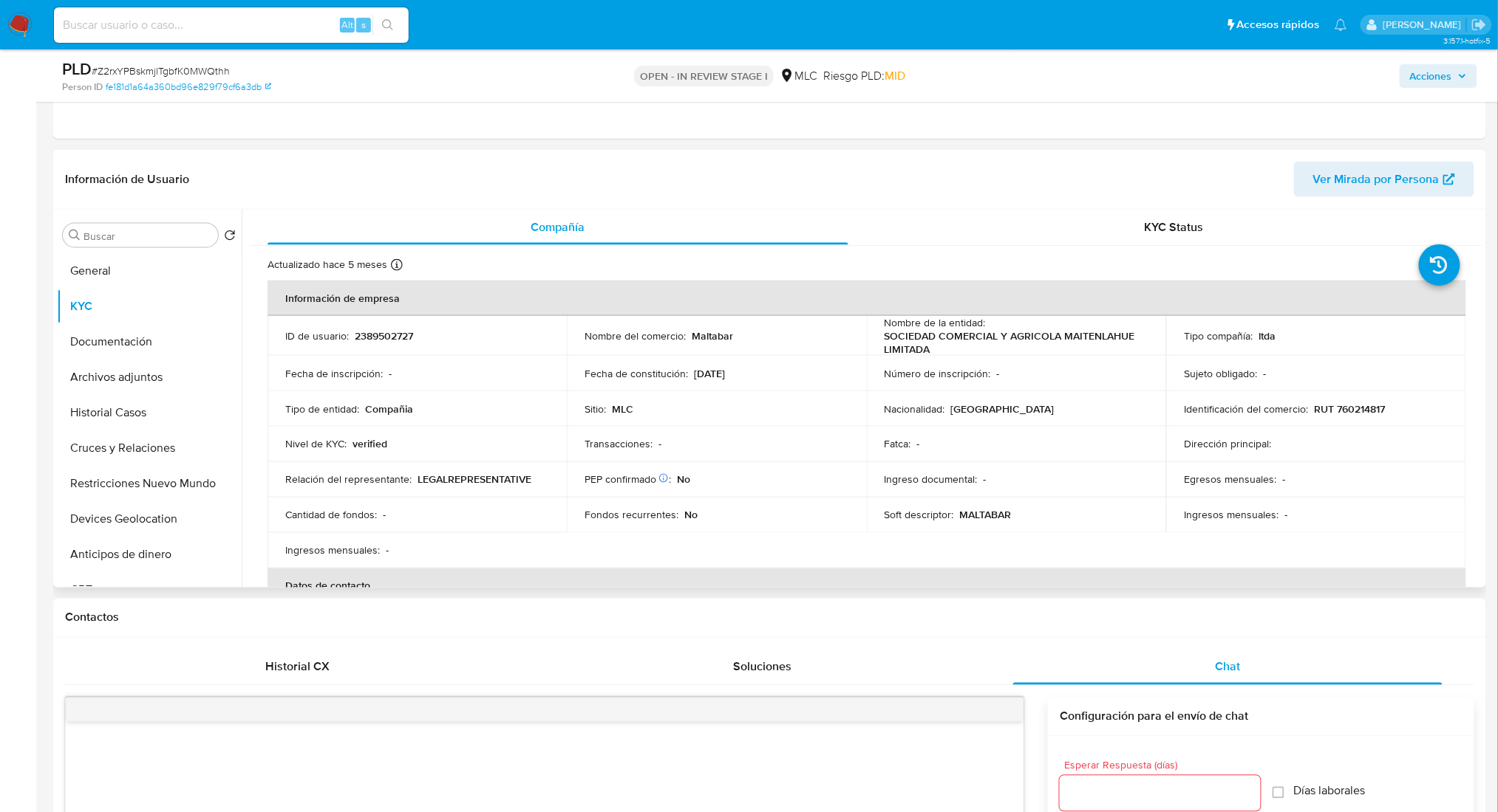
click at [367, 345] on td "ID de usuario : 2389502727" at bounding box center [416, 336] width 299 height 40
click at [368, 335] on p "2389502727" at bounding box center [383, 336] width 58 height 14
drag, startPoint x: 368, startPoint y: 335, endPoint x: 360, endPoint y: 340, distance: 9.4
click at [360, 340] on p "2389502727" at bounding box center [383, 336] width 58 height 14
copy p "2389502727"
